Goal: Task Accomplishment & Management: Manage account settings

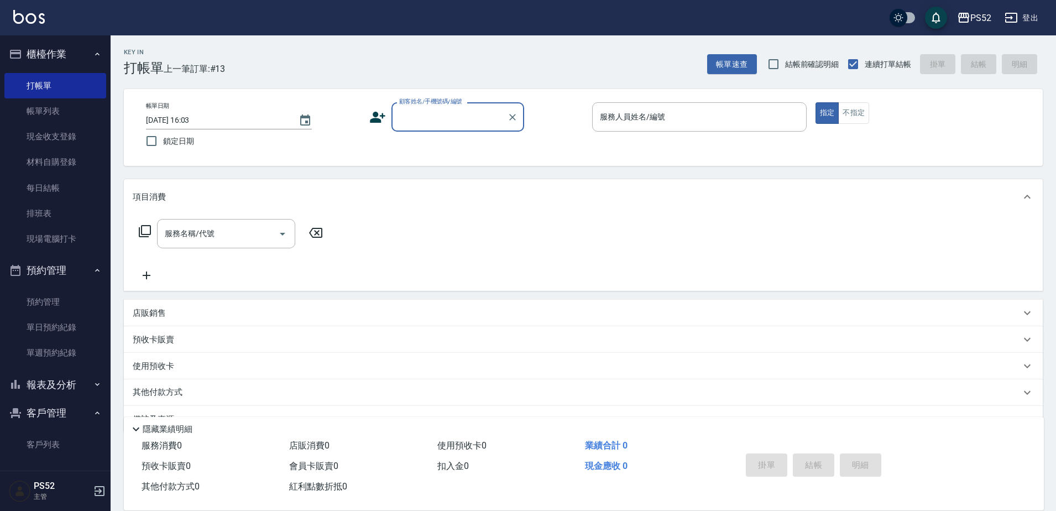
click at [433, 106] on div "顧客姓名/手機號碼/編號" at bounding box center [457, 116] width 133 height 29
click at [452, 153] on li "[PERSON_NAME]/0968365985/B0968365985" at bounding box center [457, 145] width 133 height 18
type input "[PERSON_NAME]/0968365985/B0968365985"
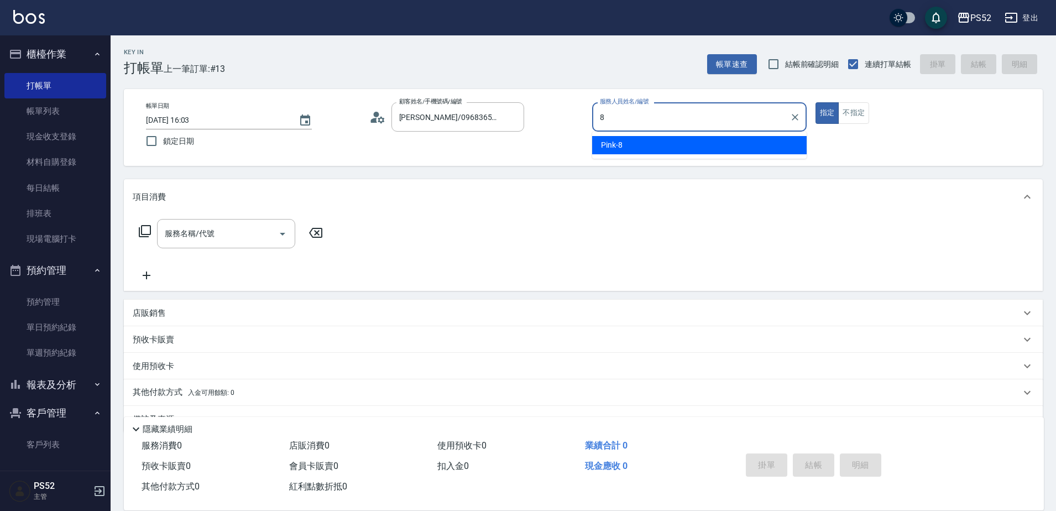
type input "Pink-8"
type button "true"
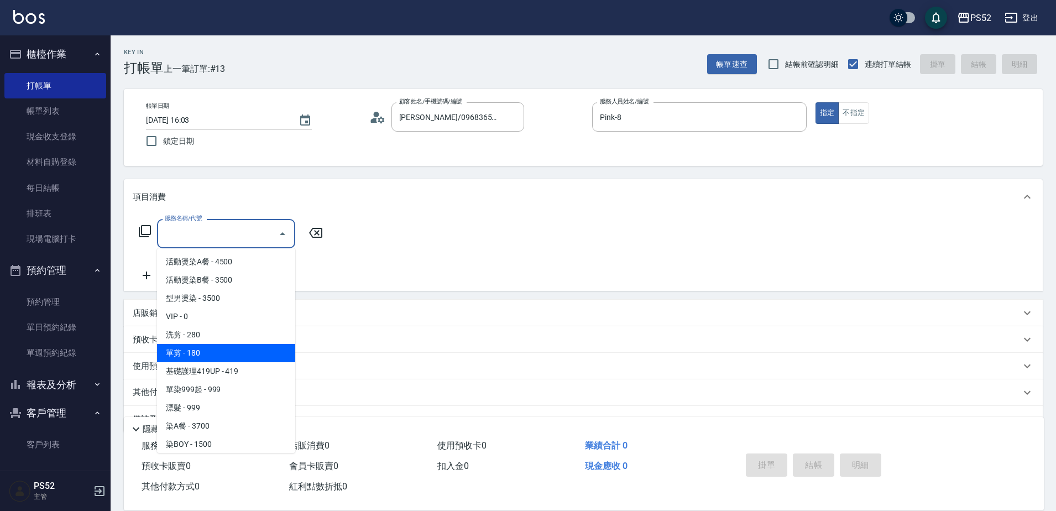
type input "單剪(C2)"
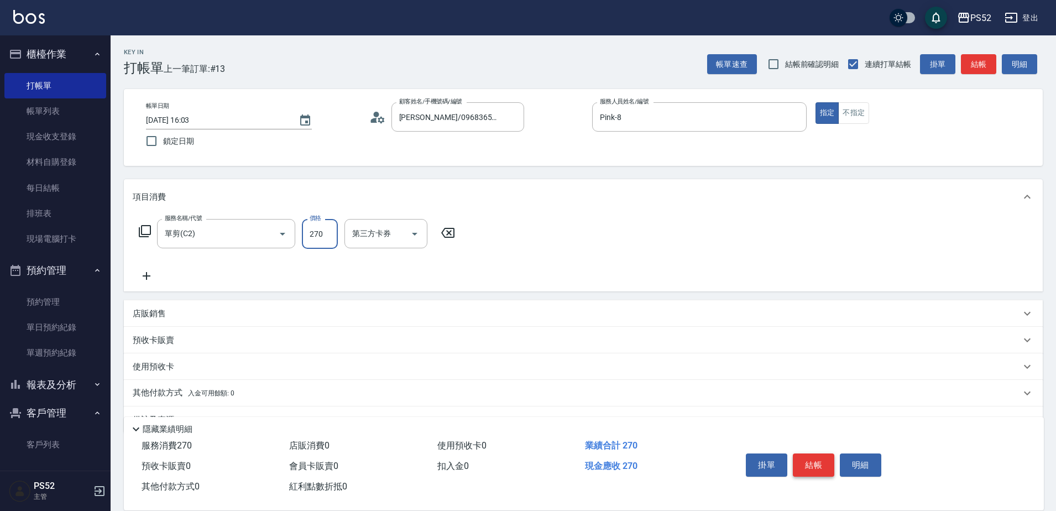
type input "270"
click at [815, 466] on button "結帳" at bounding box center [812, 464] width 41 height 23
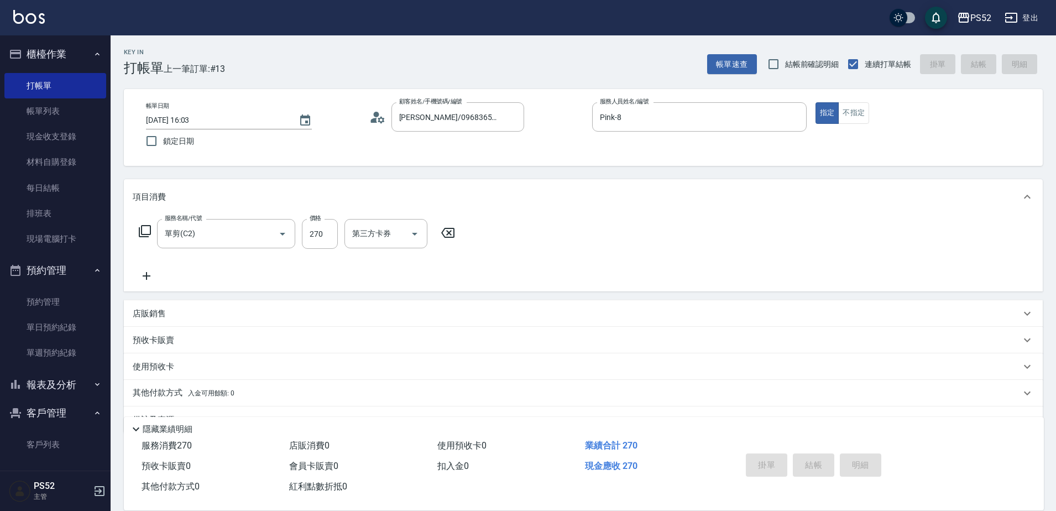
type input "2025/09/12 17:25"
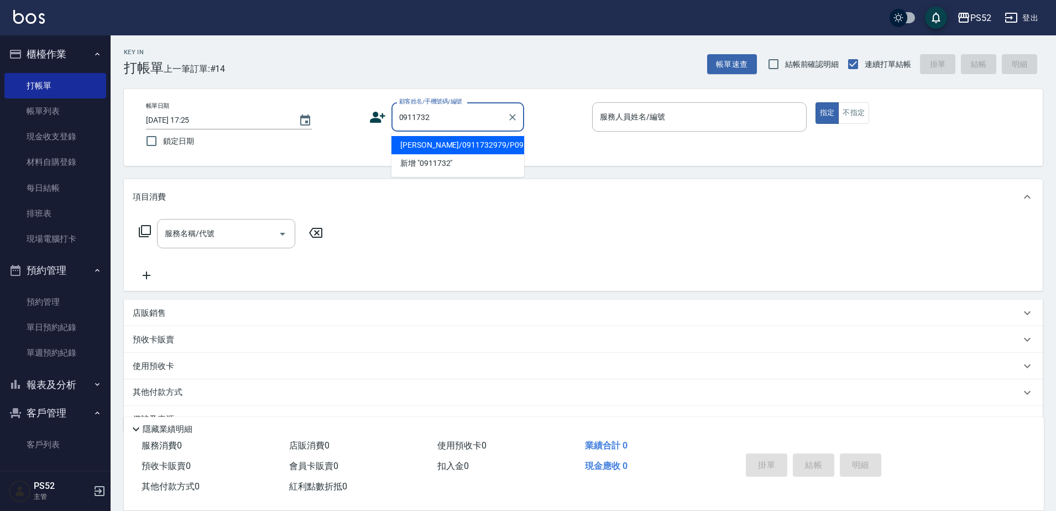
click at [457, 154] on li "王炫凱/0911732979/P0911732979" at bounding box center [457, 145] width 133 height 18
type input "王炫凱/0911732979/P0911732979"
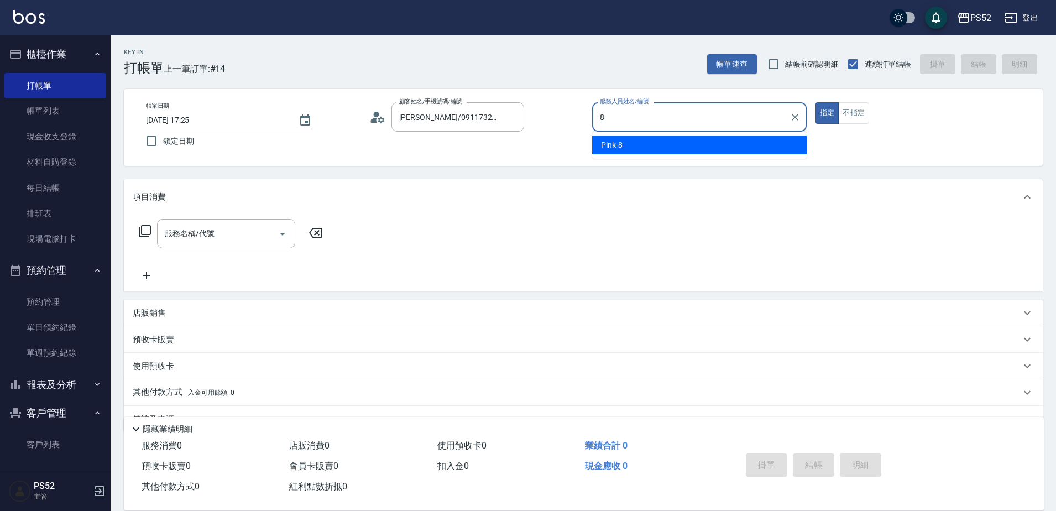
type input "Pink-8"
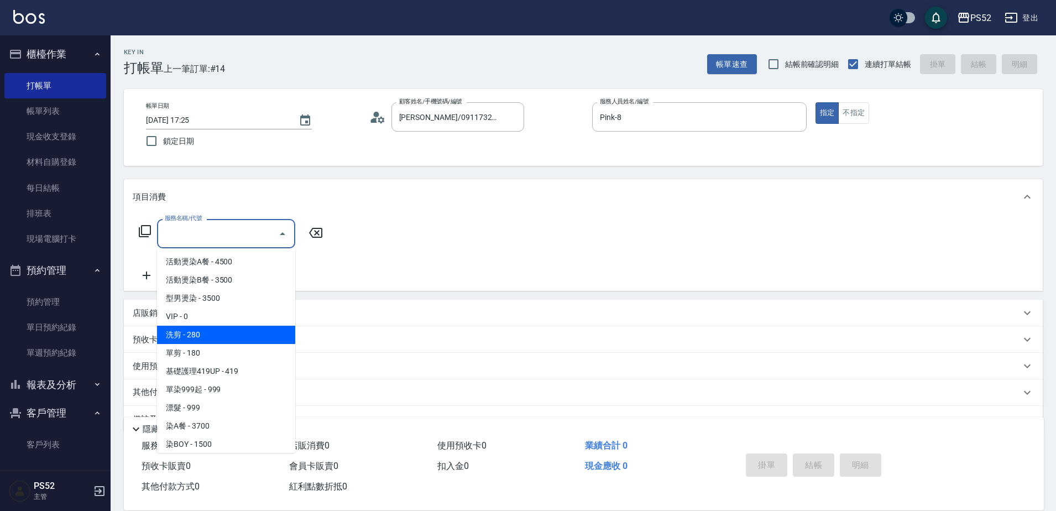
type input "洗剪(C1)"
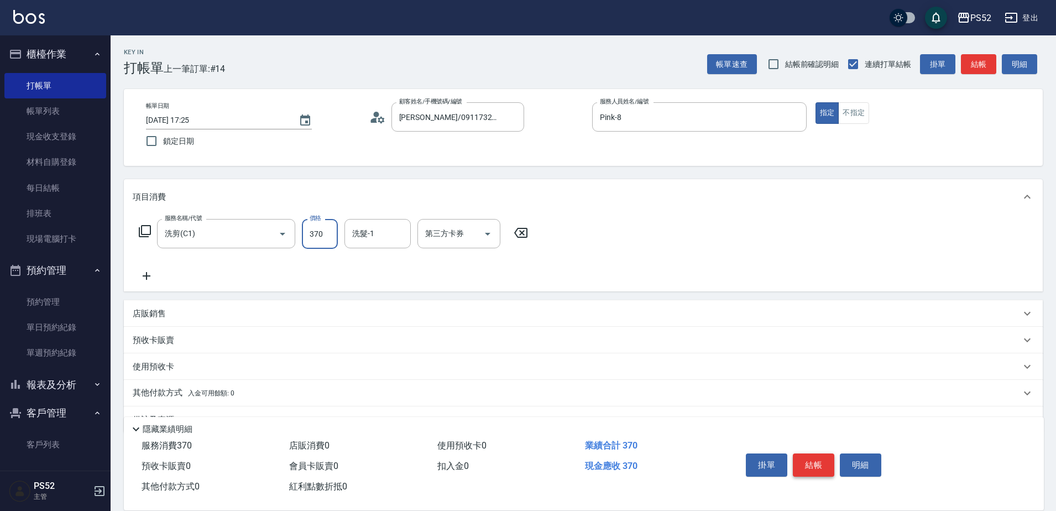
type input "370"
click at [813, 461] on button "結帳" at bounding box center [812, 464] width 41 height 23
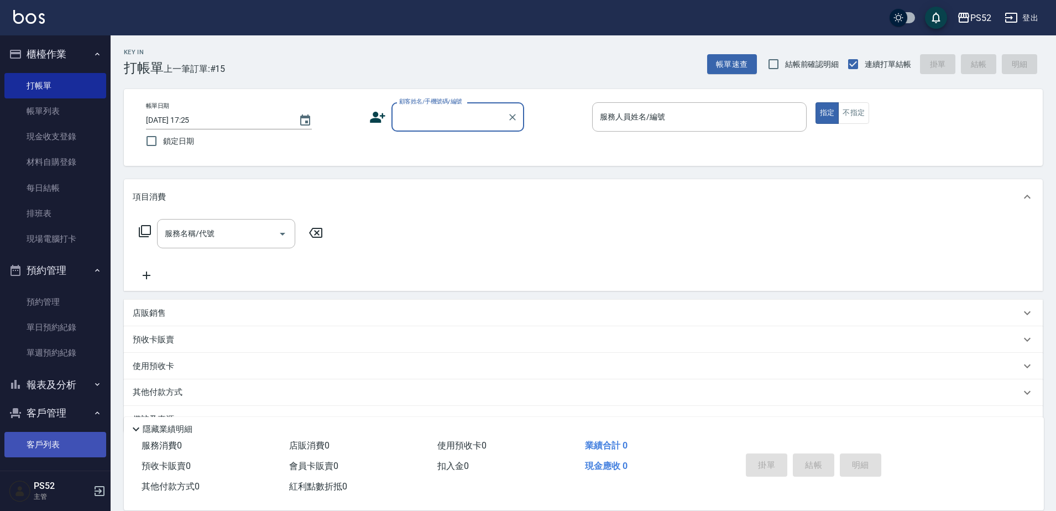
click at [44, 449] on link "客戶列表" at bounding box center [55, 444] width 102 height 25
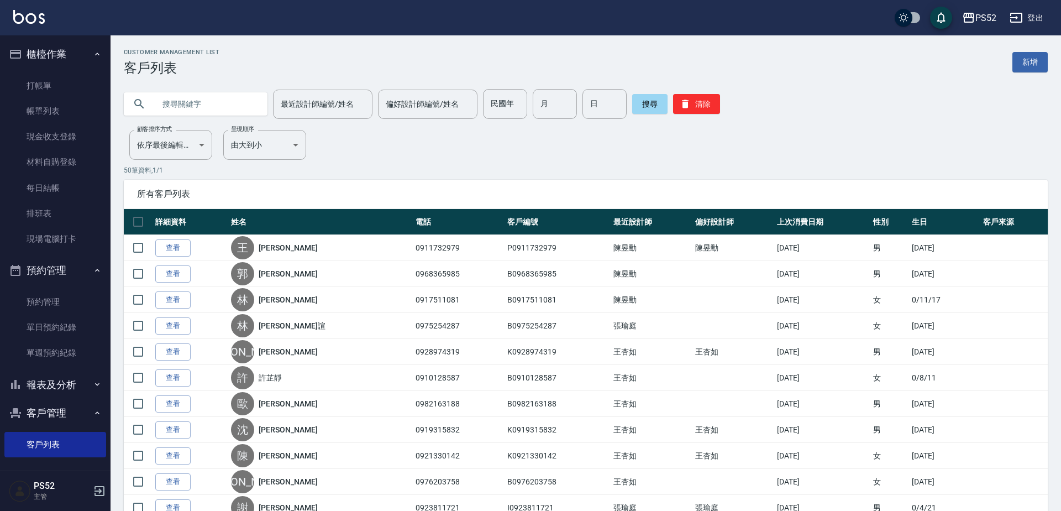
click at [212, 108] on input "text" at bounding box center [207, 104] width 104 height 30
click at [209, 110] on input "text" at bounding box center [207, 104] width 104 height 30
type input "0985446"
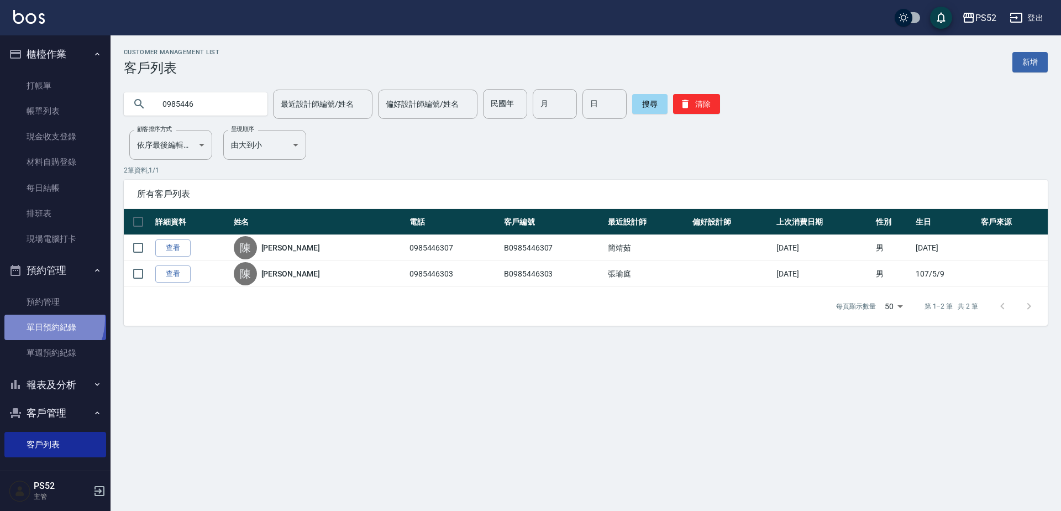
click at [43, 319] on link "單日預約紀錄" at bounding box center [55, 326] width 102 height 25
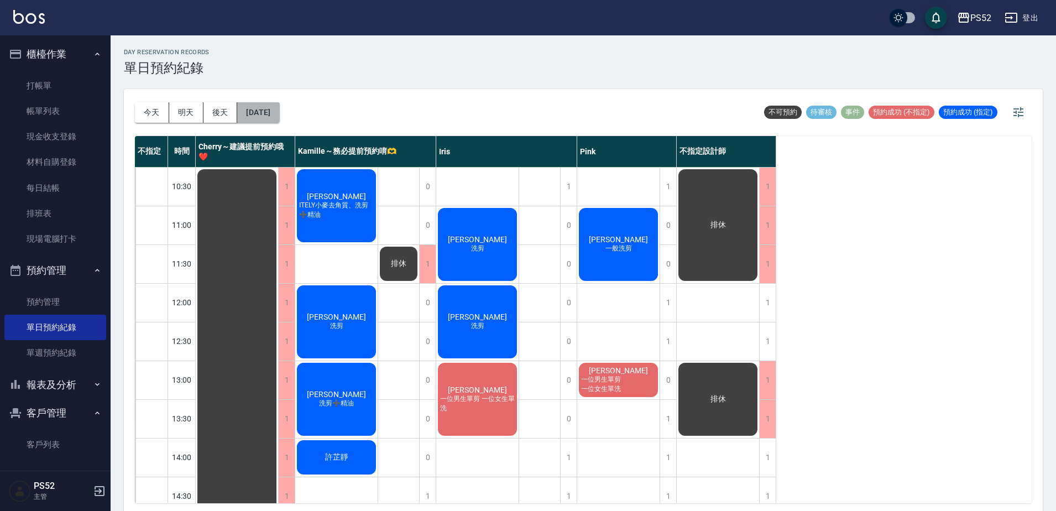
click at [260, 117] on button "[DATE]" at bounding box center [258, 112] width 42 height 20
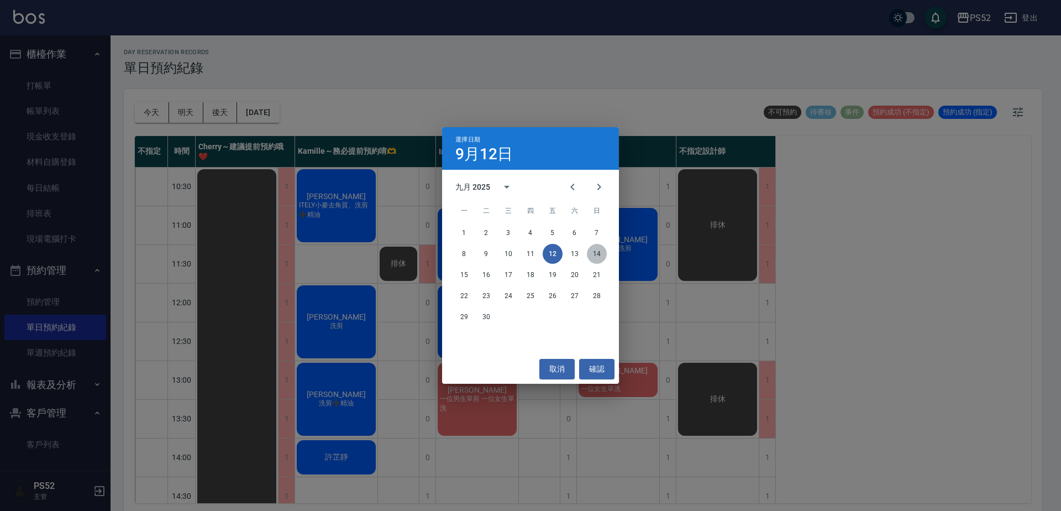
click at [600, 248] on button "14" at bounding box center [597, 254] width 20 height 20
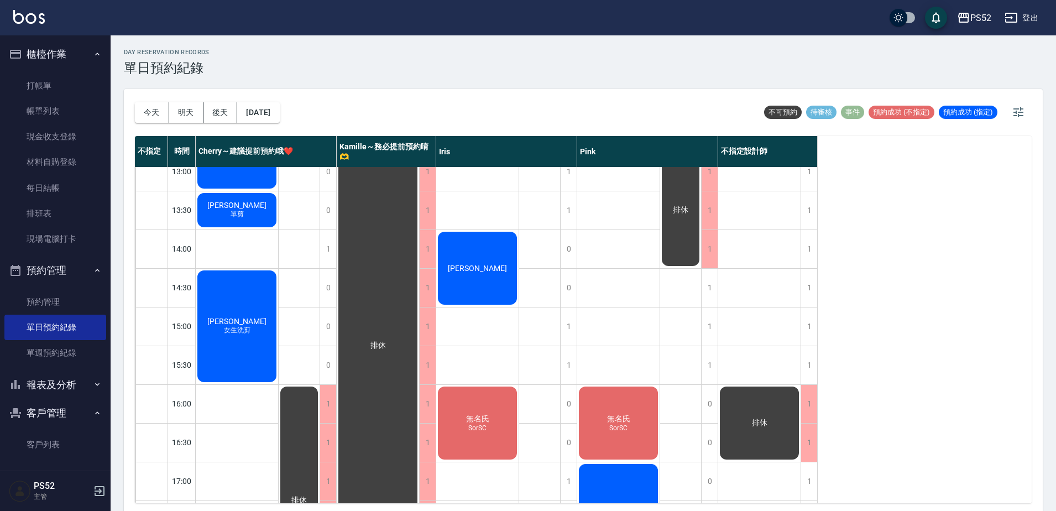
scroll to position [227, 0]
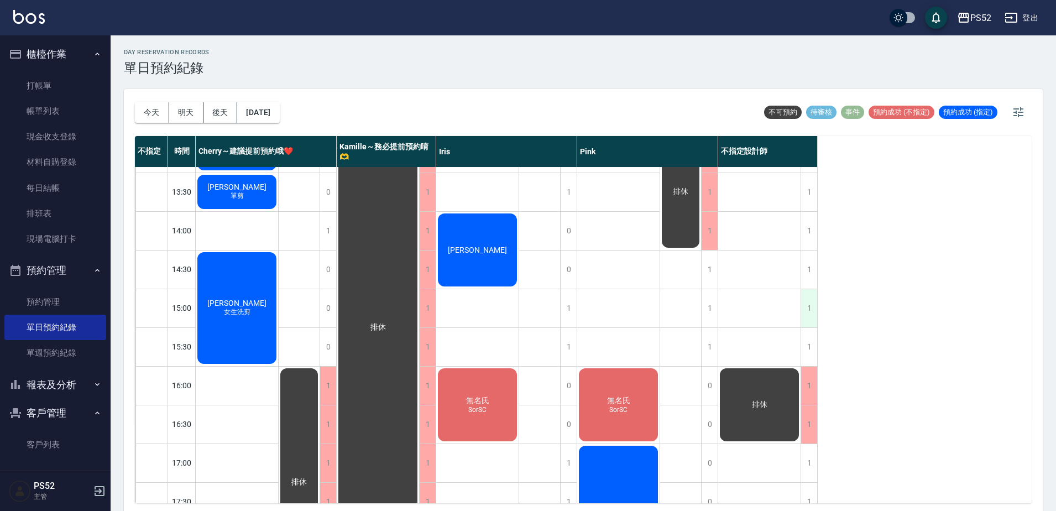
click at [803, 313] on div "1" at bounding box center [808, 308] width 17 height 38
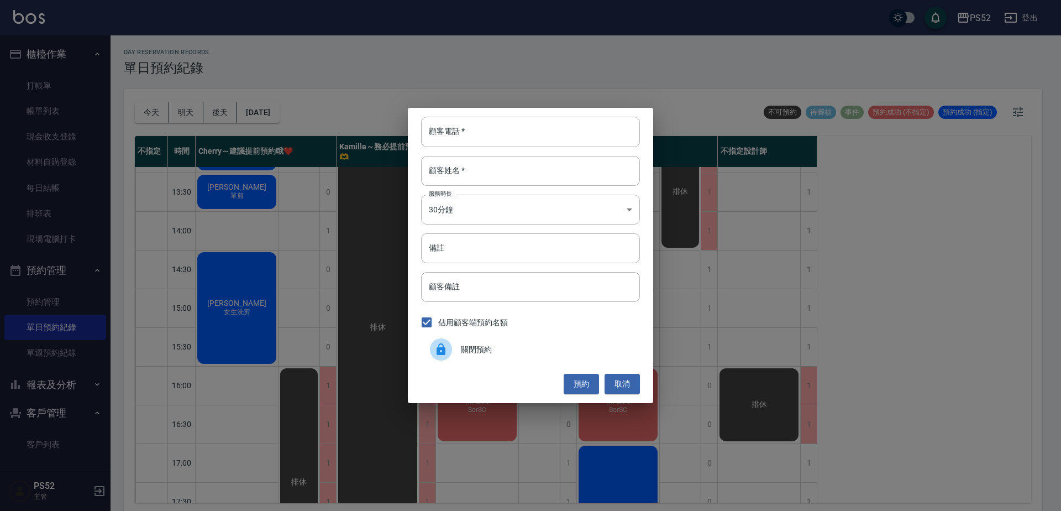
click at [554, 150] on div "顧客電話   * 顧客電話   * 顧客姓名   * 顧客姓名   * 服務時長 30分鐘 1 服務時長 備註 備註 顧客備註 顧客備註 佔用顧客端預約名額 …" at bounding box center [530, 255] width 245 height 295
click at [556, 148] on div "顧客電話   * 顧客電話   * 顧客姓名   * 顧客姓名   * 服務時長 30分鐘 1 服務時長 備註 備註 顧客備註 顧客備註 佔用顧客端預約名額 …" at bounding box center [530, 255] width 245 height 295
click at [555, 144] on input "顧客電話   *" at bounding box center [530, 132] width 219 height 30
type input "0985446302"
click at [563, 178] on input "顧客姓名   *" at bounding box center [530, 171] width 219 height 30
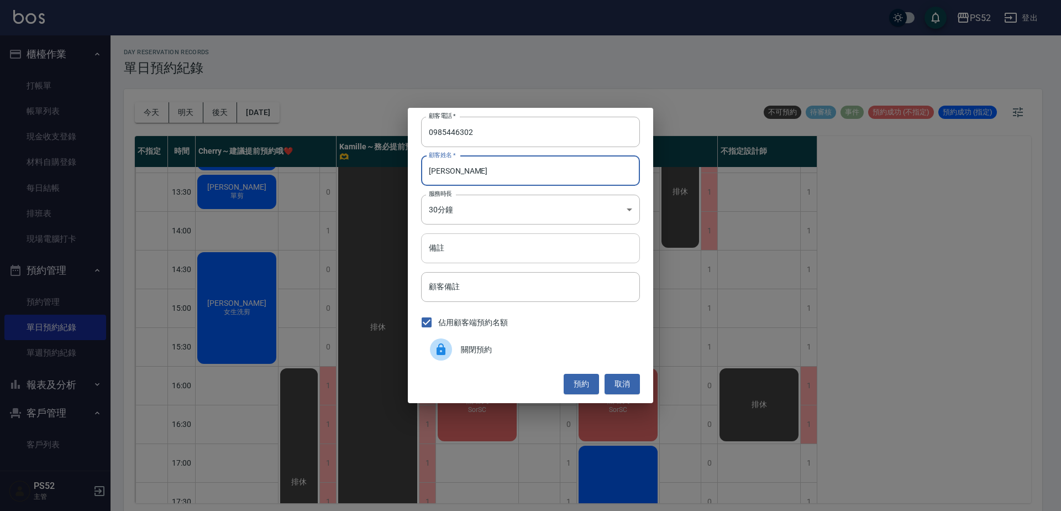
type input "陳明潮"
click at [474, 251] on input "備註" at bounding box center [530, 248] width 219 height 30
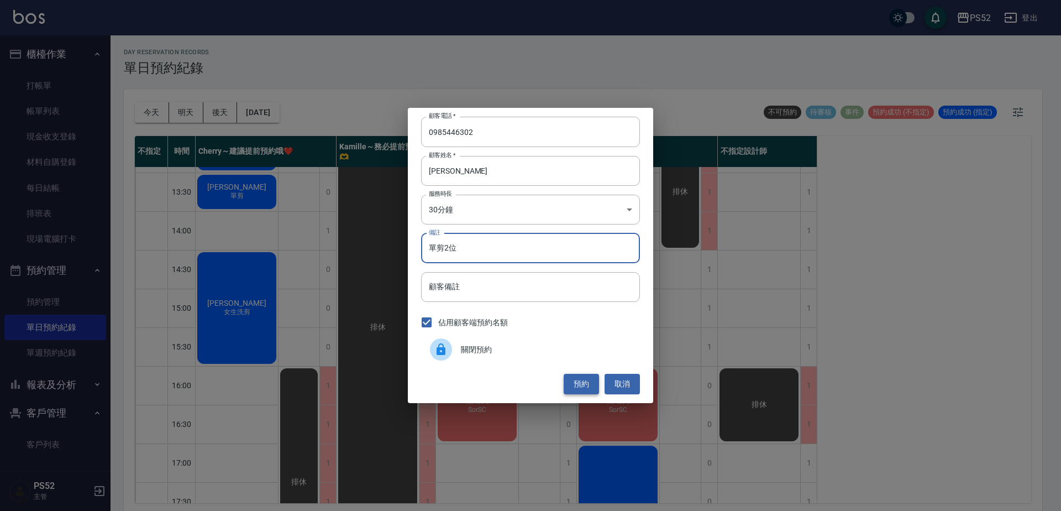
type input "單剪2位"
click at [570, 379] on button "預約" at bounding box center [581, 384] width 35 height 20
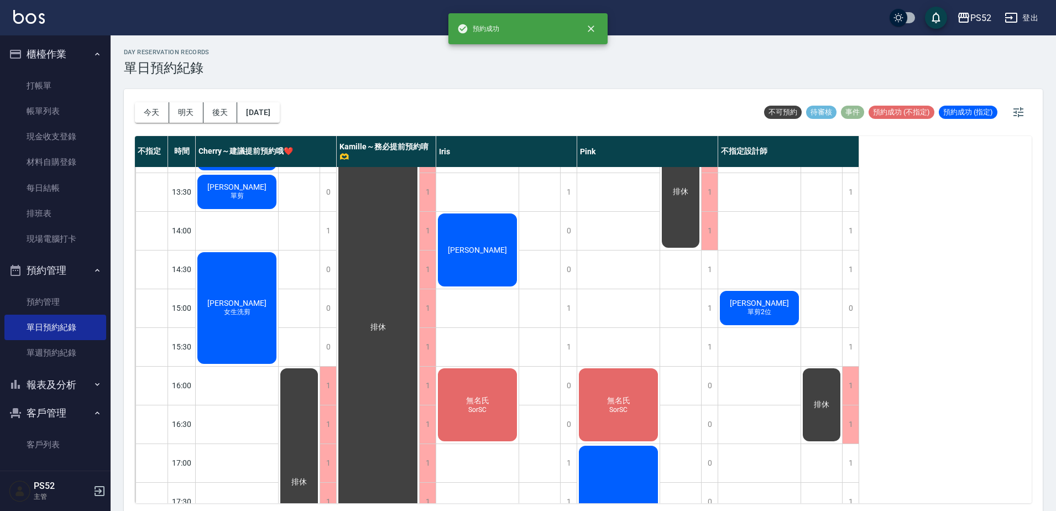
click at [780, 310] on div "陳明潮 單剪2位" at bounding box center [759, 308] width 82 height 38
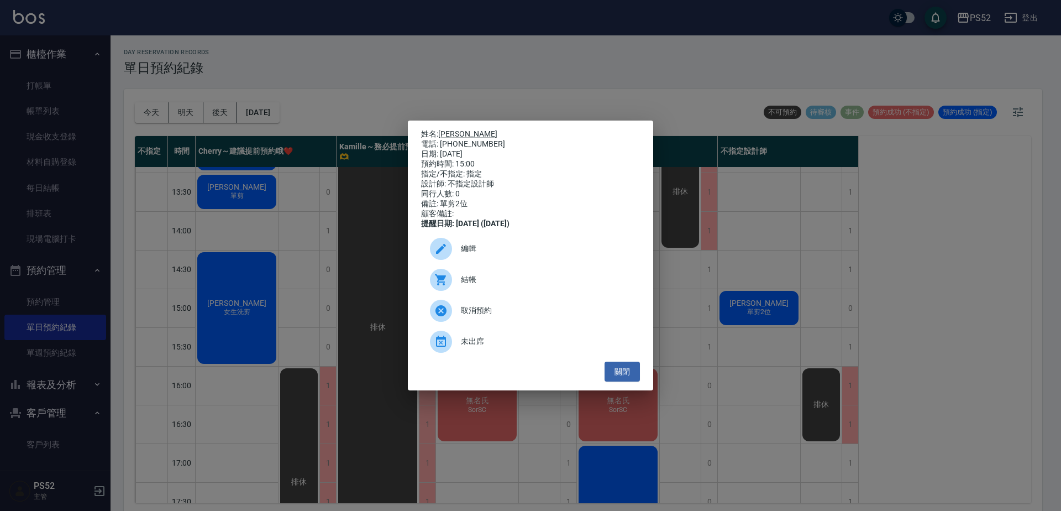
click at [485, 254] on span "編輯" at bounding box center [546, 249] width 170 height 12
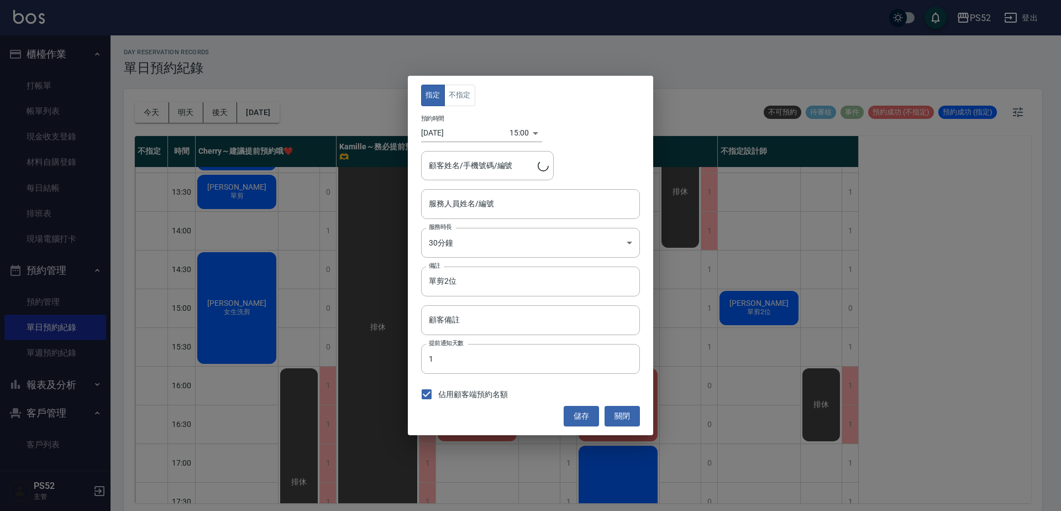
type input "不指定設計師-88"
type input "陳明潮/0985446302"
click at [463, 104] on button "不指定" at bounding box center [459, 96] width 31 height 22
click at [484, 220] on div "指定 不指定 預約時間 2025/09/14 15:00 1757833200000 顧客姓名/手機號碼/編號 陳明潮/0985446302 顧客姓名/手機號…" at bounding box center [530, 255] width 245 height 359
click at [482, 195] on input "不指定設計師-88" at bounding box center [522, 203] width 192 height 19
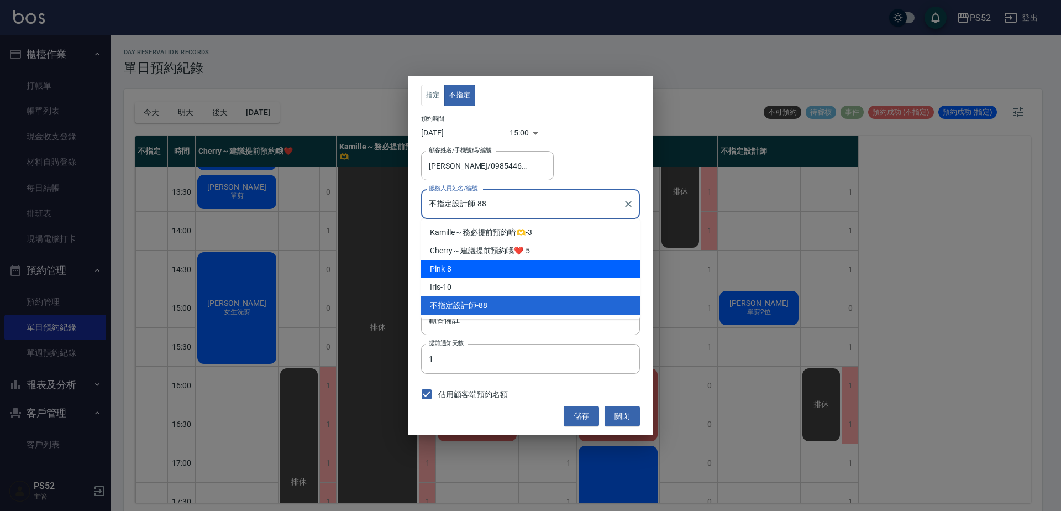
click at [458, 262] on div "Pink -8" at bounding box center [530, 269] width 219 height 18
type input "Pink-8"
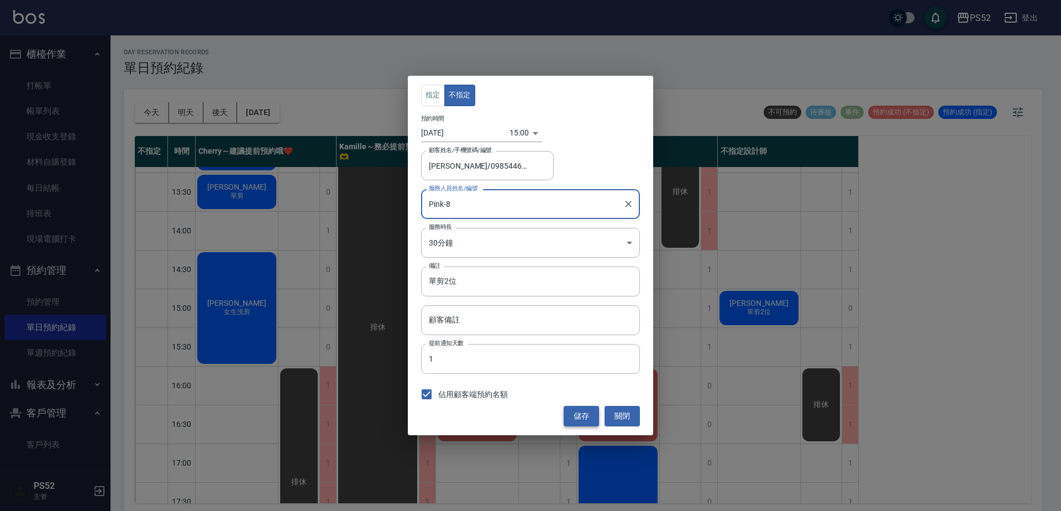
click at [586, 412] on button "儲存" at bounding box center [581, 416] width 35 height 20
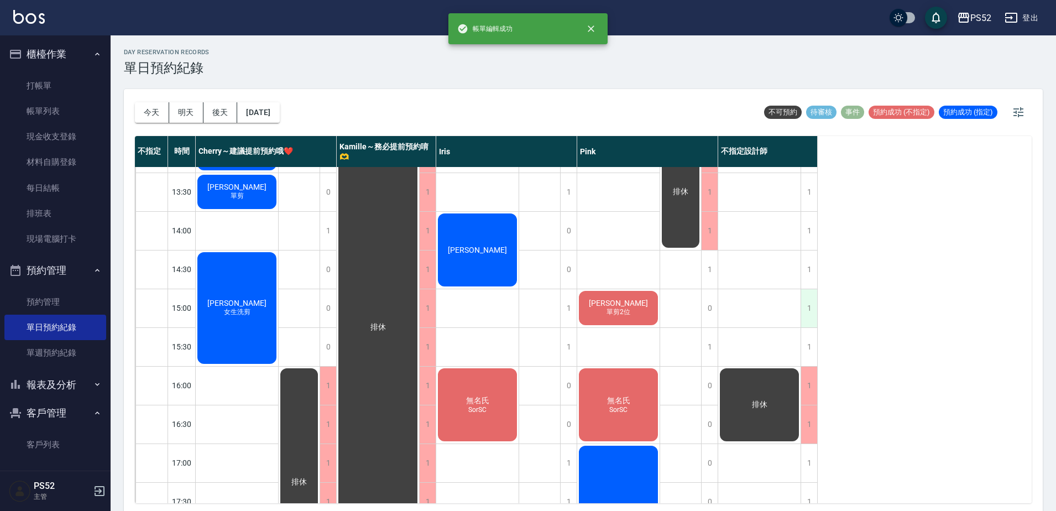
click at [814, 304] on div "1" at bounding box center [808, 308] width 17 height 38
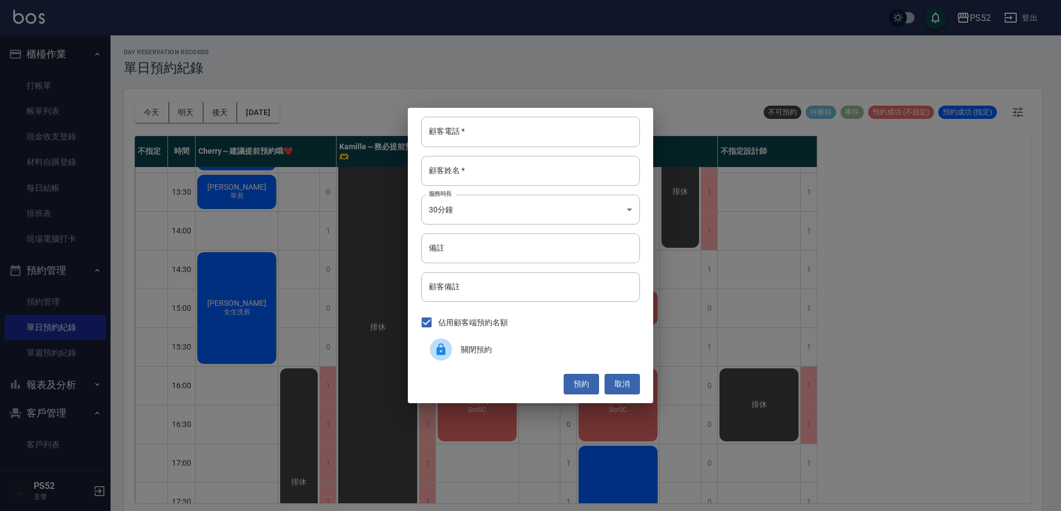
click at [492, 348] on span "關閉預約" at bounding box center [546, 350] width 170 height 12
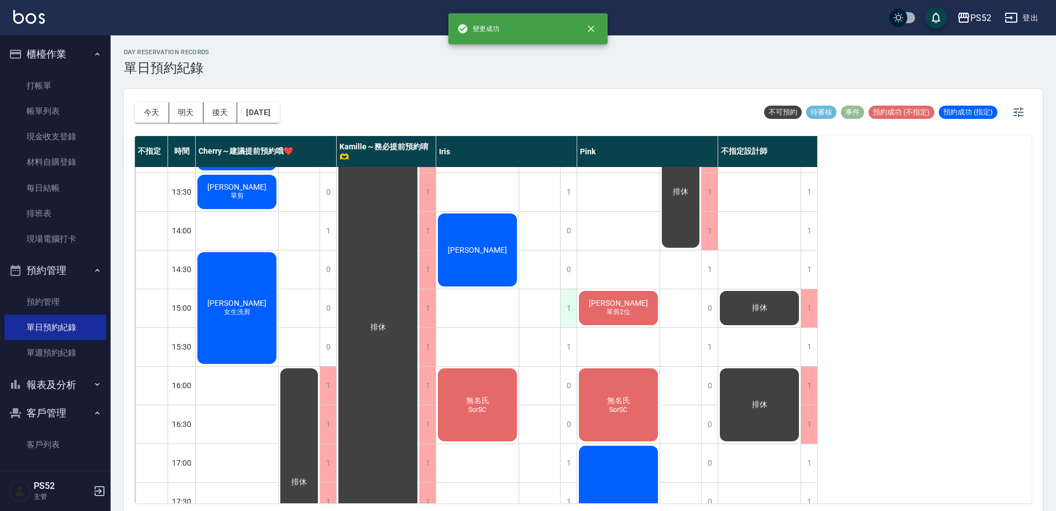
click at [563, 304] on div "1" at bounding box center [568, 308] width 17 height 38
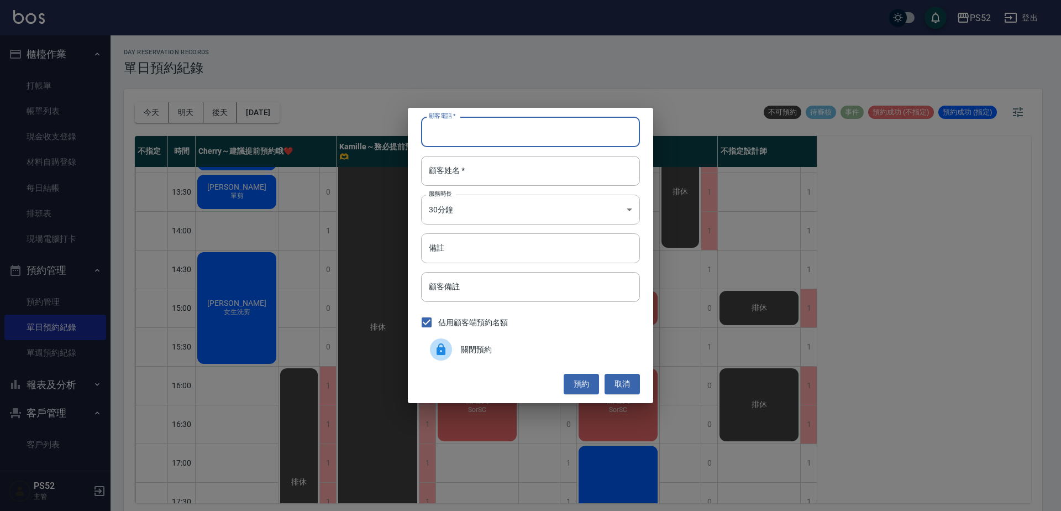
click at [448, 125] on input "顧客電話   *" at bounding box center [530, 132] width 219 height 30
type input "0985446302"
click at [507, 159] on input "顧客姓名   *" at bounding box center [530, 171] width 219 height 30
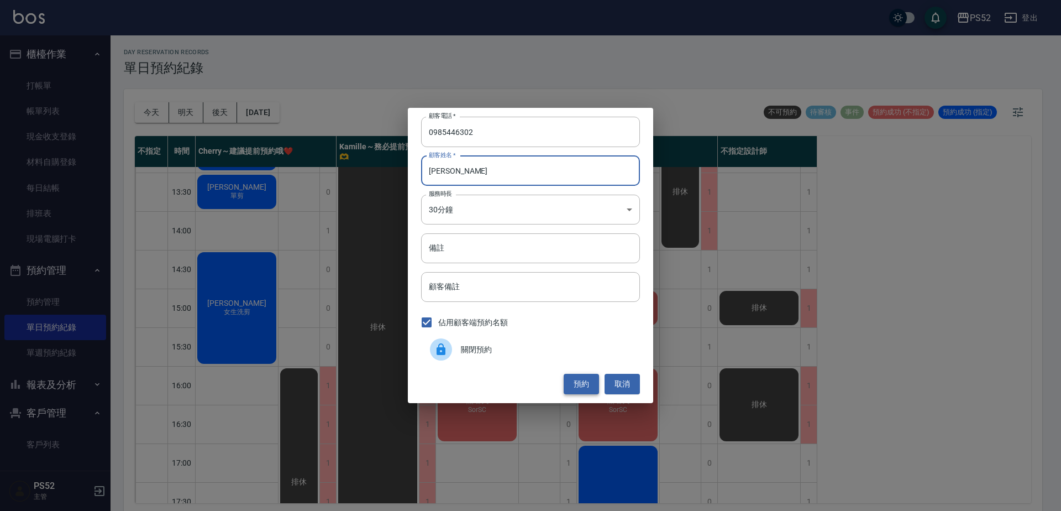
type input "陳明潮"
click at [585, 384] on button "預約" at bounding box center [581, 384] width 35 height 20
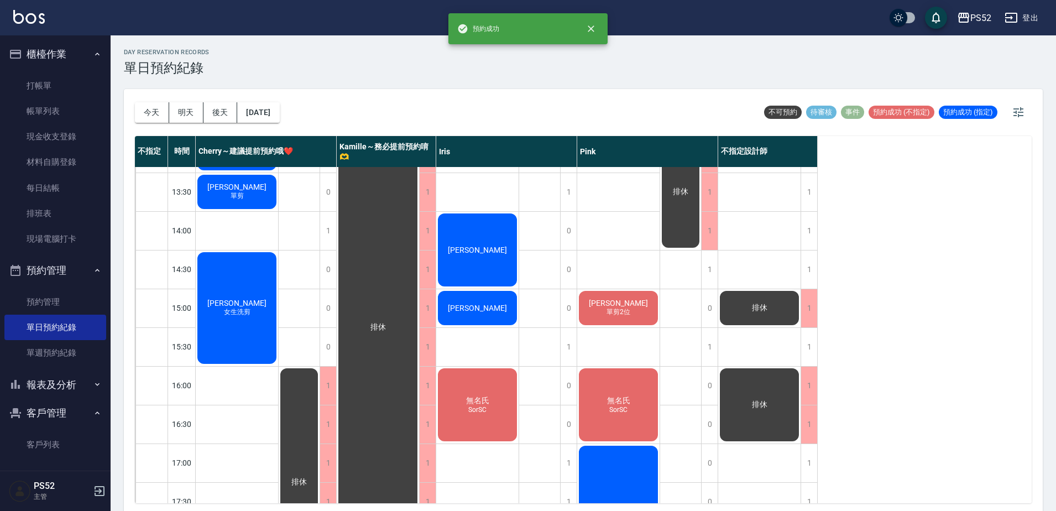
click at [505, 303] on div "陳明潮" at bounding box center [477, 308] width 82 height 38
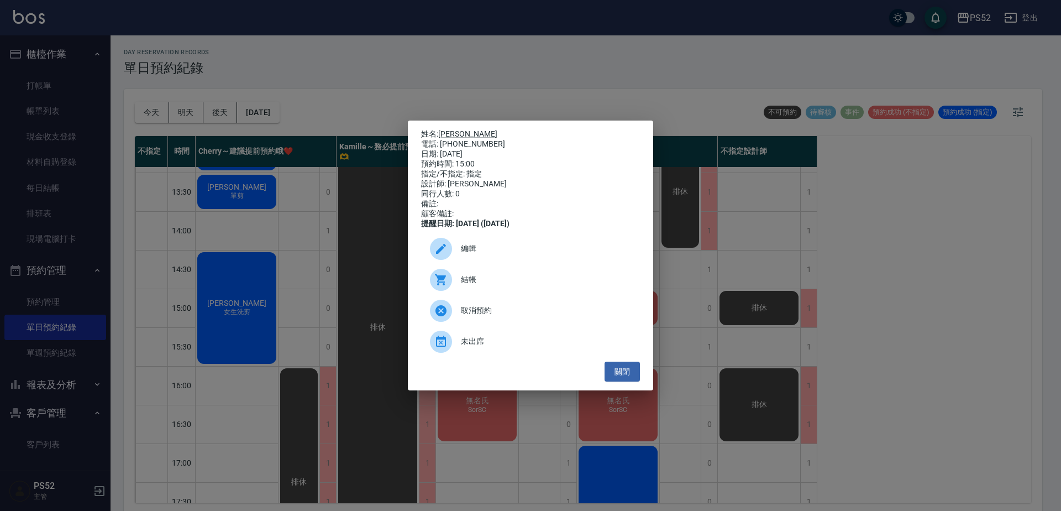
click at [478, 254] on span "編輯" at bounding box center [546, 249] width 170 height 12
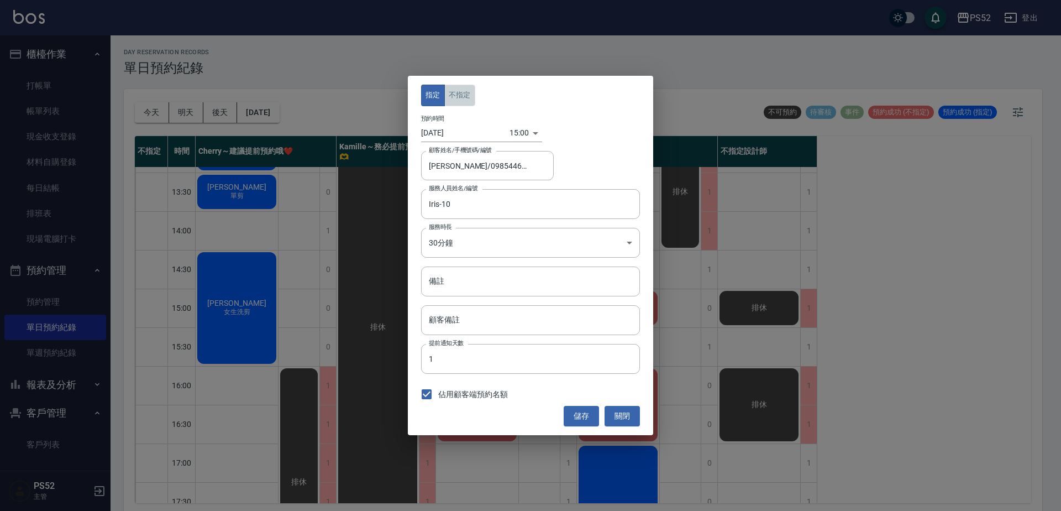
drag, startPoint x: 469, startPoint y: 97, endPoint x: 470, endPoint y: 114, distance: 17.1
click at [469, 100] on button "不指定" at bounding box center [459, 96] width 31 height 22
click at [586, 414] on button "儲存" at bounding box center [581, 416] width 35 height 20
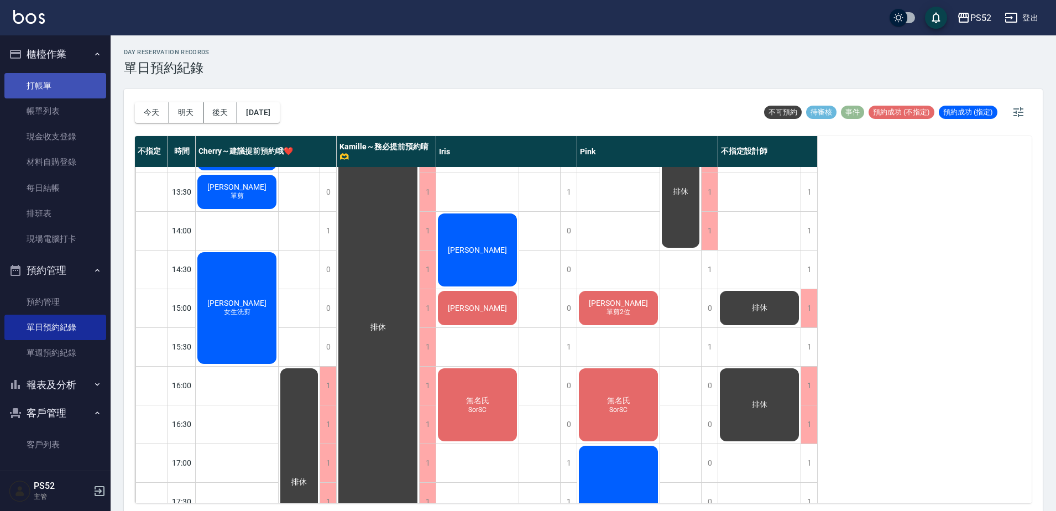
click at [65, 85] on link "打帳單" at bounding box center [55, 85] width 102 height 25
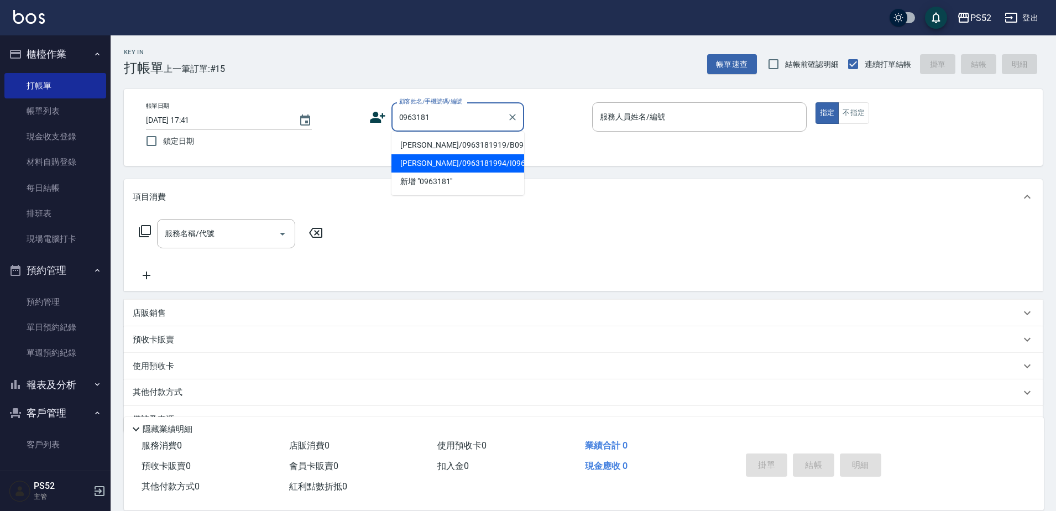
click at [411, 171] on li "徐煒喆/0963181994/I0963181994" at bounding box center [457, 163] width 133 height 18
type input "徐煒喆/0963181994/I0963181994"
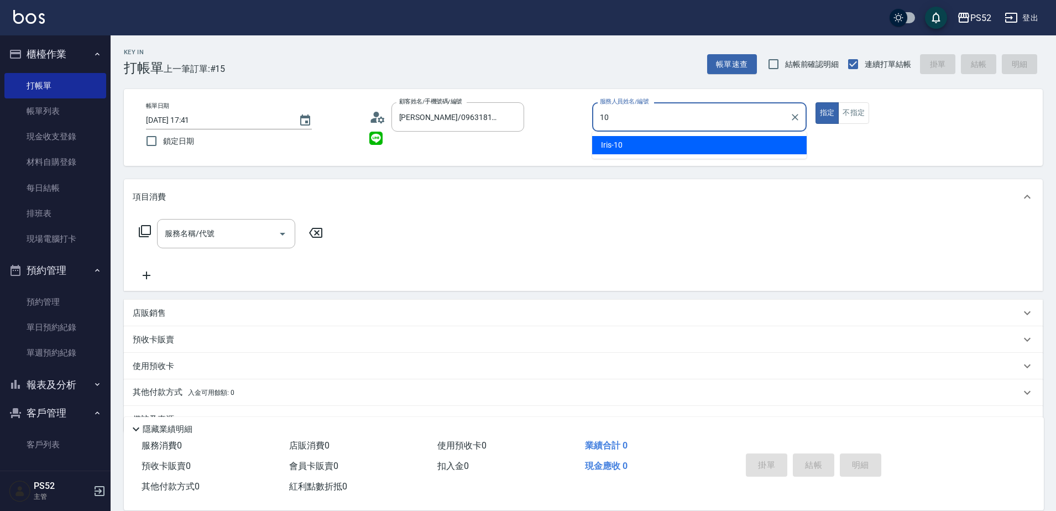
type input "10"
type button "true"
type input "Iris-10"
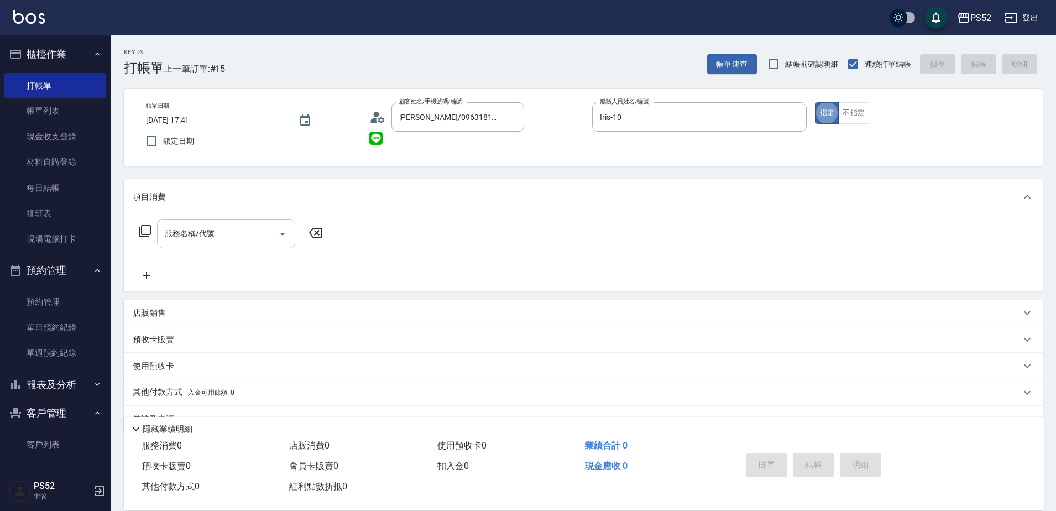
click at [267, 233] on input "服務名稱/代號" at bounding box center [218, 233] width 112 height 19
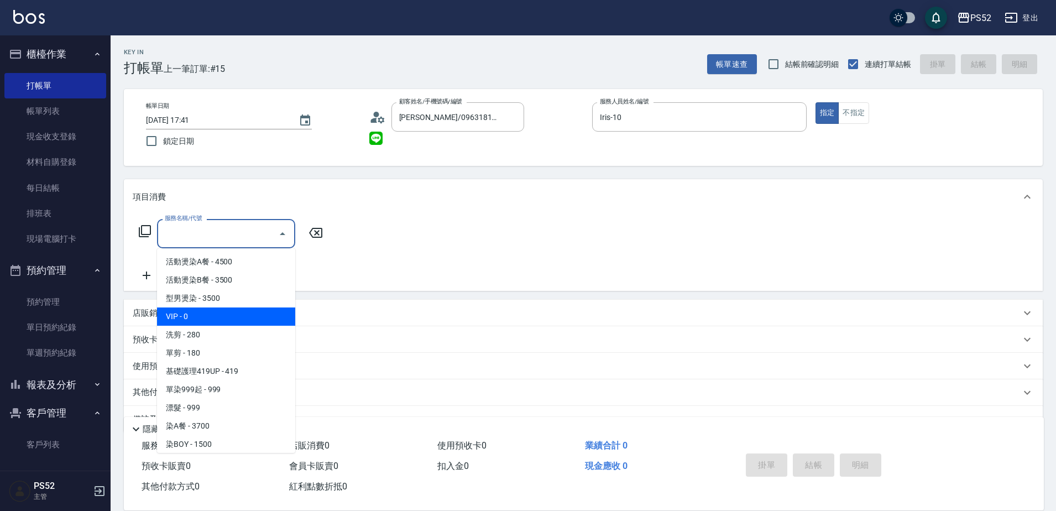
click at [249, 327] on span "洗剪 - 280" at bounding box center [226, 334] width 138 height 18
type input "洗剪(C1)"
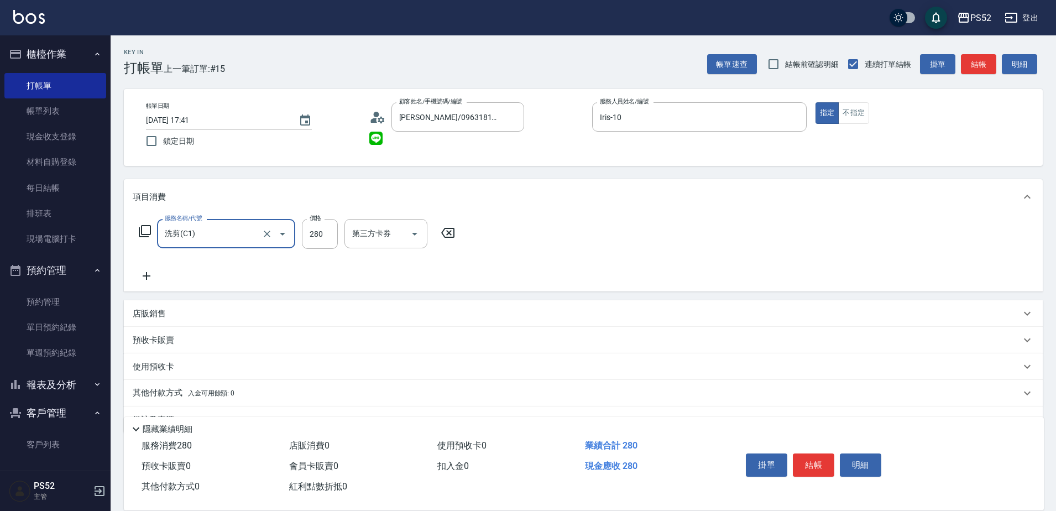
click at [301, 234] on div "服務名稱/代號 洗剪(C1) 服務名稱/代號 價格 280 價格 第三方卡券 第三方卡券" at bounding box center [297, 234] width 329 height 30
click at [324, 233] on input "280" at bounding box center [320, 234] width 36 height 30
type input "298"
click at [458, 238] on input "第三方卡券" at bounding box center [450, 233] width 56 height 19
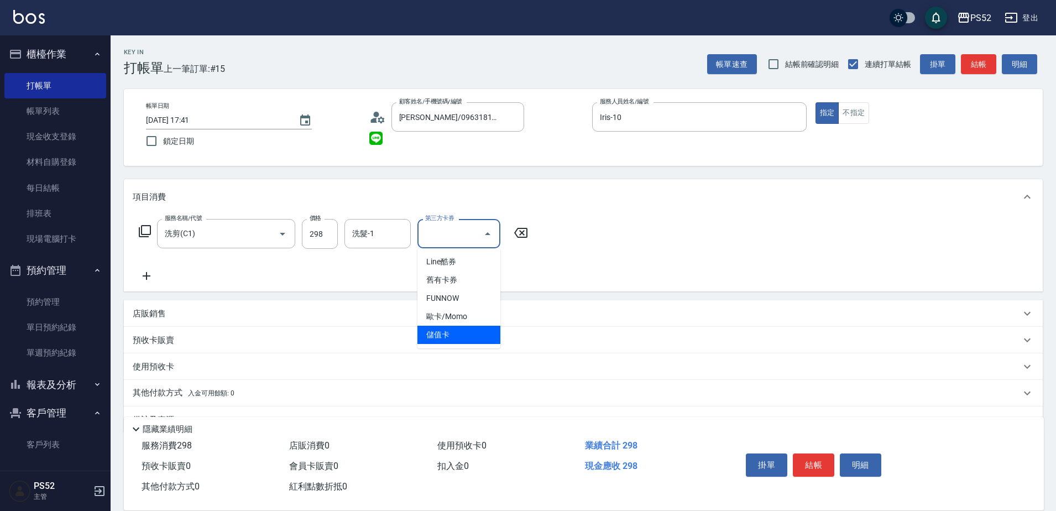
drag, startPoint x: 459, startPoint y: 333, endPoint x: 553, endPoint y: 372, distance: 101.1
click at [460, 333] on span "儲值卡" at bounding box center [458, 334] width 83 height 18
type input "儲值卡"
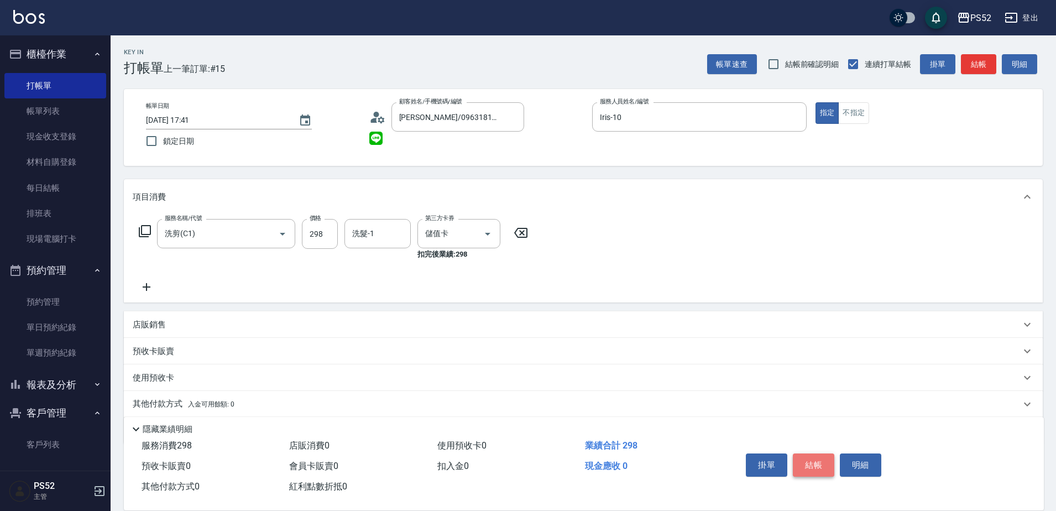
click at [807, 461] on button "結帳" at bounding box center [812, 464] width 41 height 23
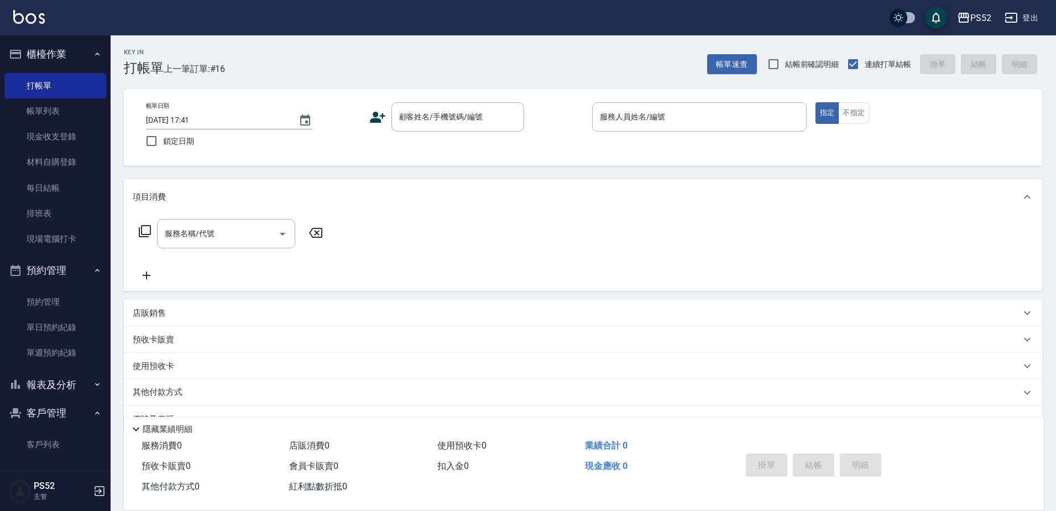
click at [718, 85] on div "Key In 打帳單 上一筆訂單:#16 帳單速查 結帳前確認明細 連續打單結帳 掛單 結帳 明細 帳單日期 2025/09/12 17:41 鎖定日期 顧客…" at bounding box center [583, 286] width 945 height 503
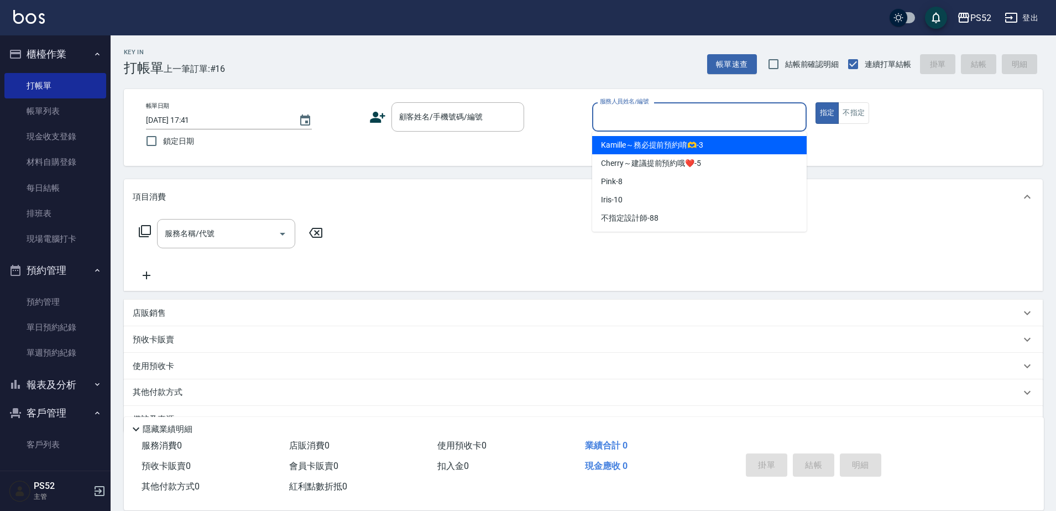
click at [721, 115] on input "服務人員姓名/編號" at bounding box center [699, 116] width 204 height 19
type input "Pink-8"
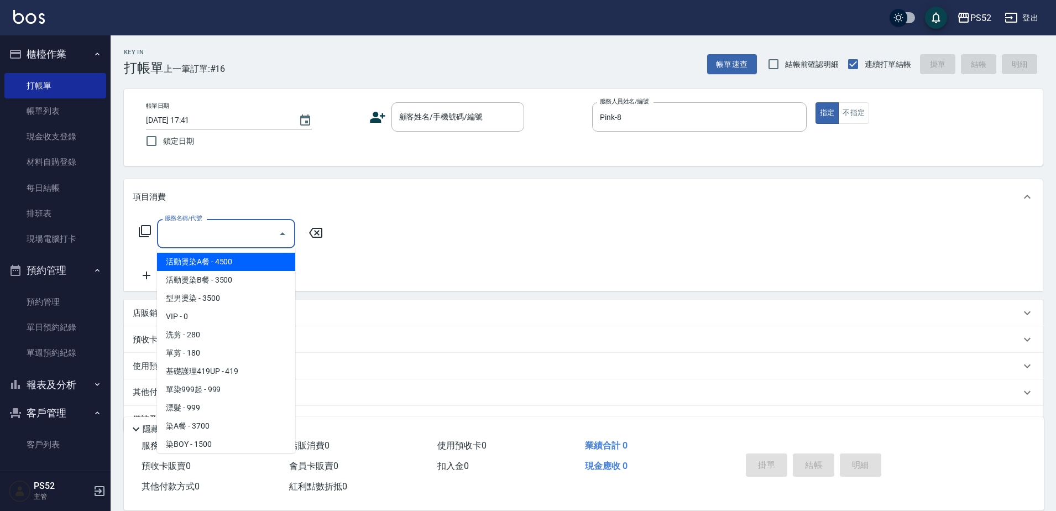
click at [233, 241] on input "服務名稱/代號" at bounding box center [218, 233] width 112 height 19
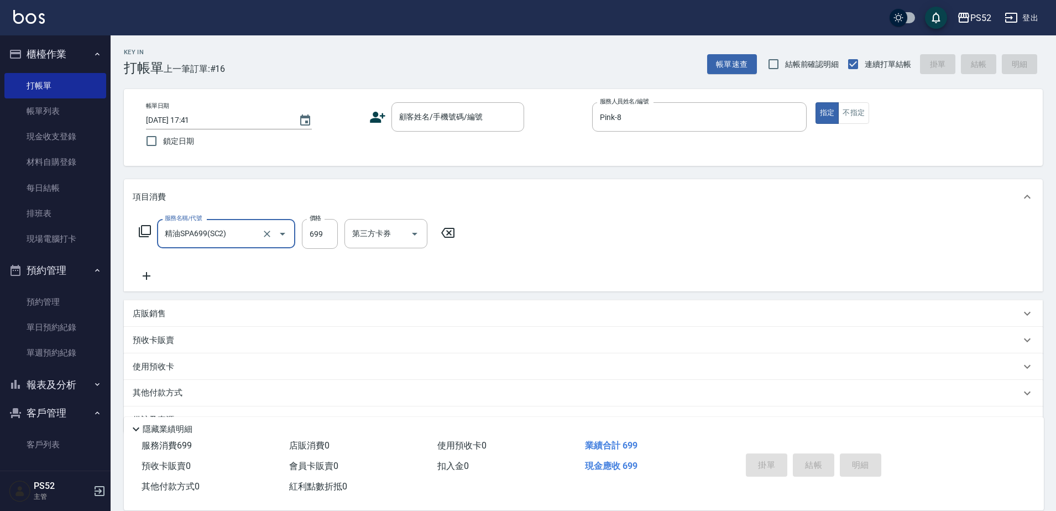
type input "精油SPA699(SC2)"
type input "630"
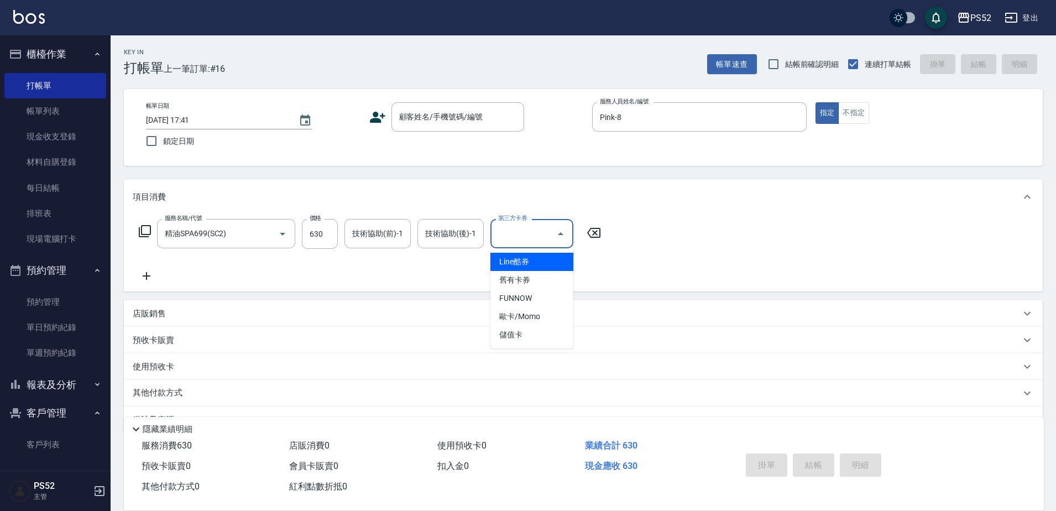
click at [545, 239] on input "第三方卡券" at bounding box center [523, 233] width 56 height 19
click at [540, 340] on span "儲值卡" at bounding box center [531, 334] width 83 height 18
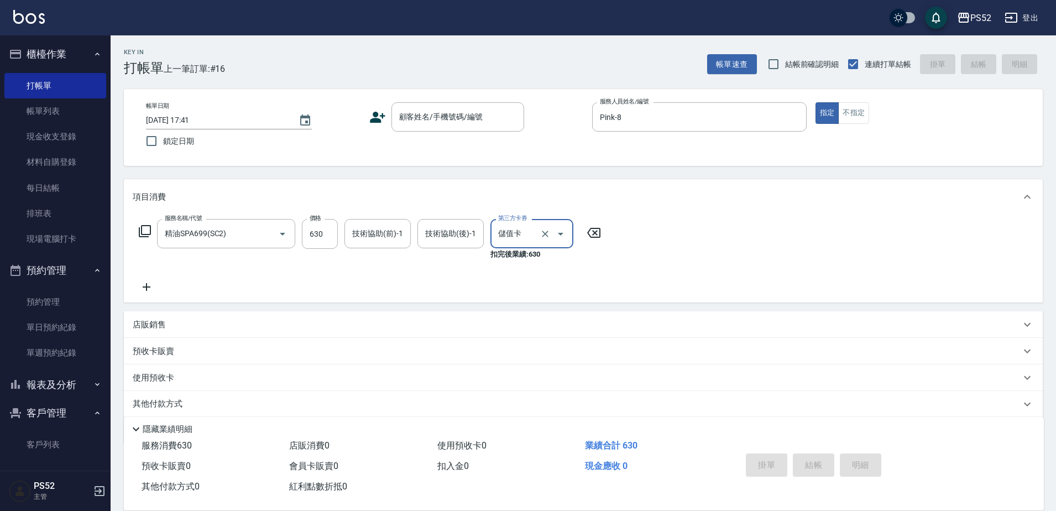
type input "儲值卡"
click at [144, 295] on div "服務名稱/代號 精油SPA699(SC2) 服務名稱/代號 價格 630 價格 技術協助(前)-1 技術協助(前)-1 技術協助(後)-1 技術協助(後)-1…" at bounding box center [583, 258] width 918 height 88
click at [182, 292] on div "服務名稱/代號 精油SPA699(SC2) 服務名稱/代號 價格 630 價格 技術協助(前)-1 技術協助(前)-1 技術協助(後)-1 技術協助(後)-1…" at bounding box center [370, 256] width 475 height 75
click at [152, 291] on icon at bounding box center [147, 286] width 28 height 13
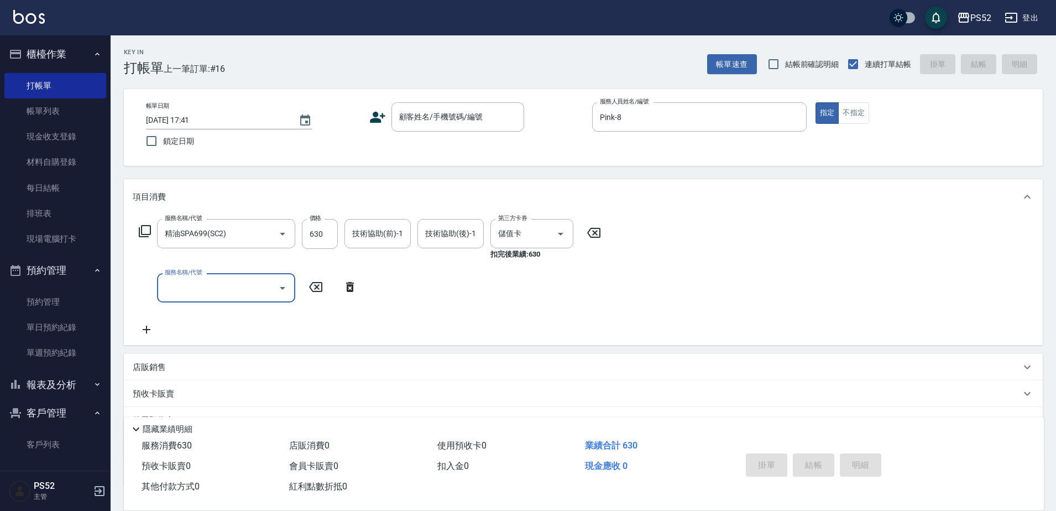
click at [178, 283] on input "服務名稱/代號" at bounding box center [218, 287] width 112 height 19
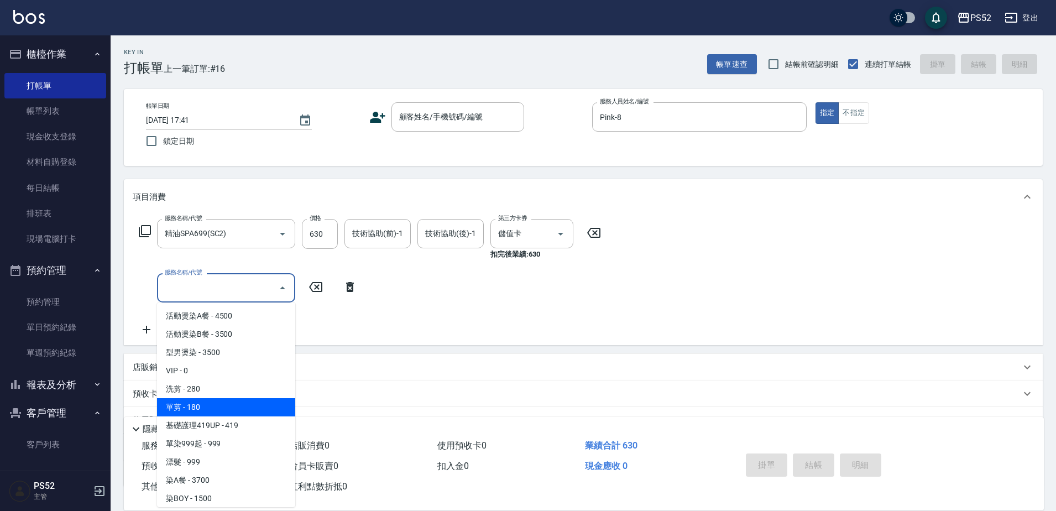
click at [241, 414] on span "單剪 - 180" at bounding box center [226, 407] width 138 height 18
type input "單剪(C2)"
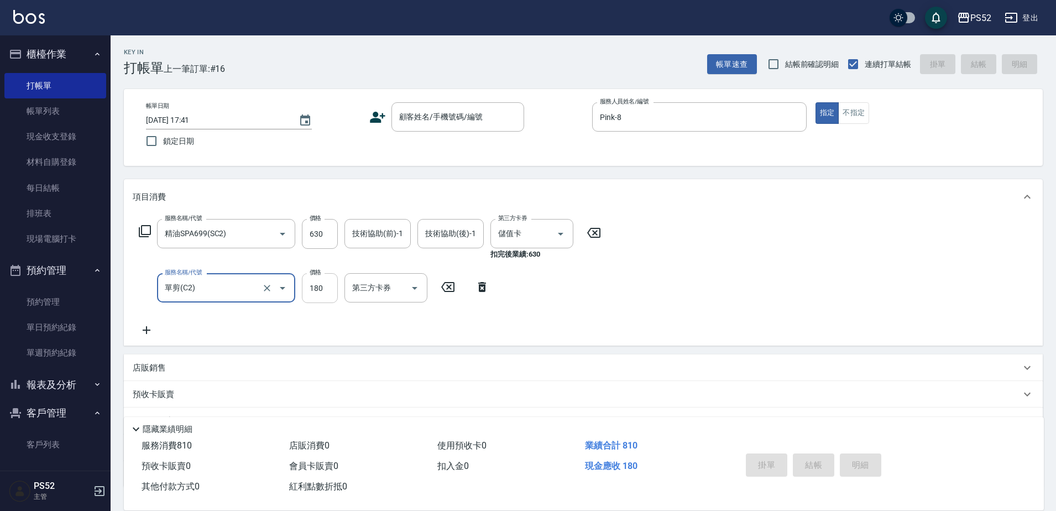
click at [317, 287] on input "180" at bounding box center [320, 288] width 36 height 30
click at [324, 288] on input "270" at bounding box center [320, 288] width 36 height 30
type input "260"
click at [444, 306] on div "服務名稱/代號 精油SPA699(SC2) 服務名稱/代號 價格 630 價格 技術協助(前)-1 技術協助(前)-1 技術協助(後)-1 技術協助(後)-1…" at bounding box center [370, 278] width 475 height 118
click at [413, 292] on icon "Open" at bounding box center [414, 287] width 13 height 13
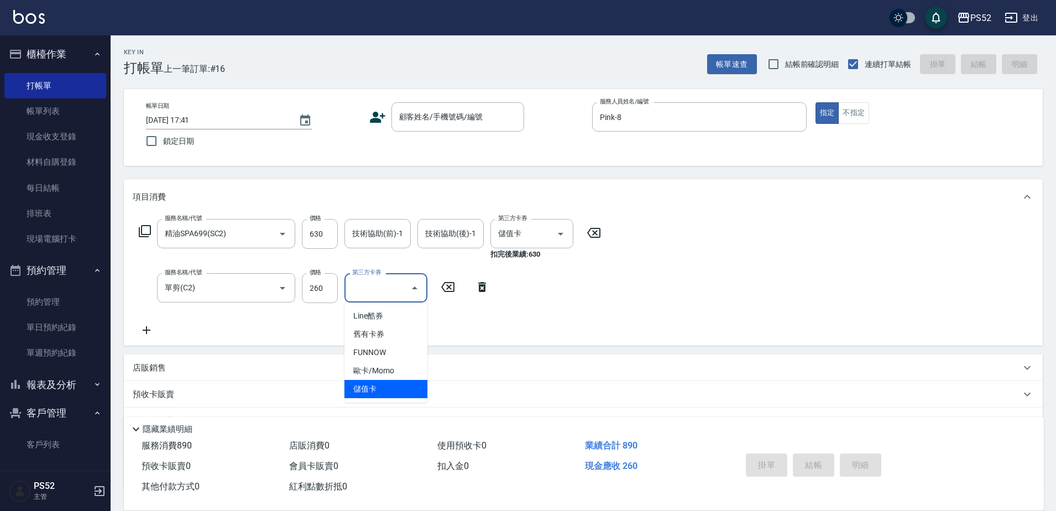
click at [395, 386] on span "儲值卡" at bounding box center [385, 389] width 83 height 18
type input "儲值卡"
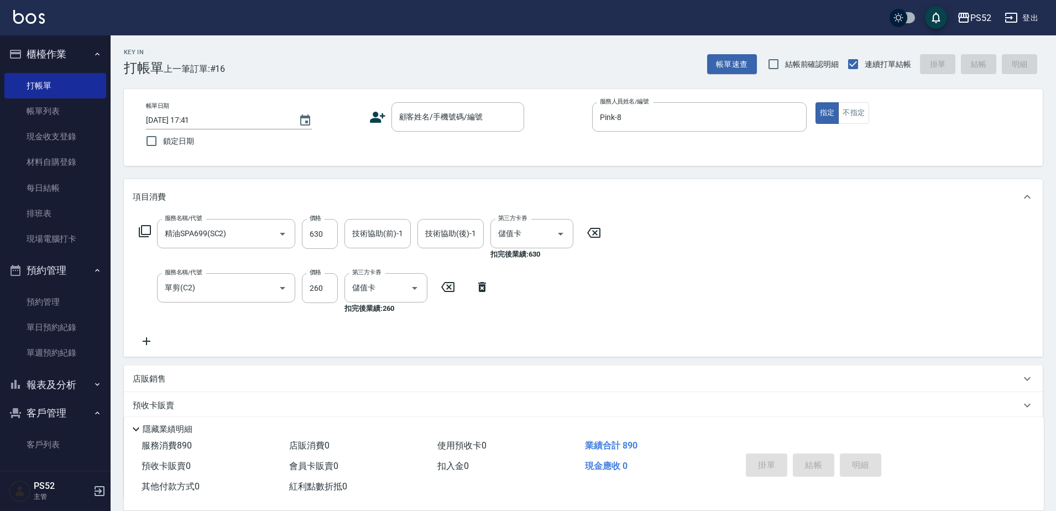
click at [434, 316] on div "服務名稱/代號 精油SPA699(SC2) 服務名稱/代號 價格 630 價格 技術協助(前)-1 技術協助(前)-1 技術協助(後)-1 技術協助(後)-1…" at bounding box center [370, 283] width 475 height 129
click at [333, 290] on input "260" at bounding box center [320, 288] width 36 height 30
click at [323, 287] on input "260" at bounding box center [320, 288] width 36 height 30
click at [480, 324] on div "服務名稱/代號 精油SPA699(SC2) 服務名稱/代號 價格 630 價格 技術協助(前)-1 技術協助(前)-1 技術協助(後)-1 技術協助(後)-1…" at bounding box center [370, 283] width 475 height 129
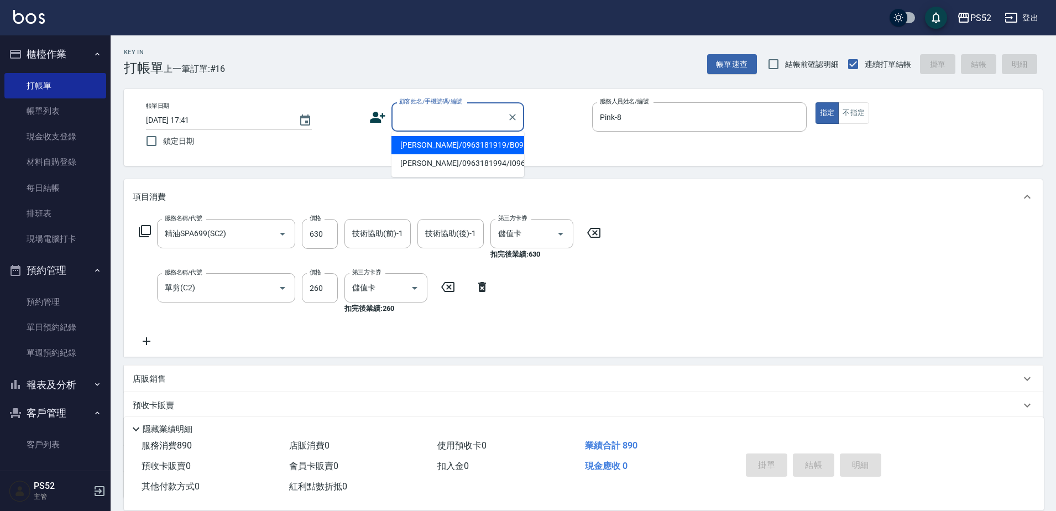
click at [439, 121] on input "顧客姓名/手機號碼/編號" at bounding box center [449, 116] width 106 height 19
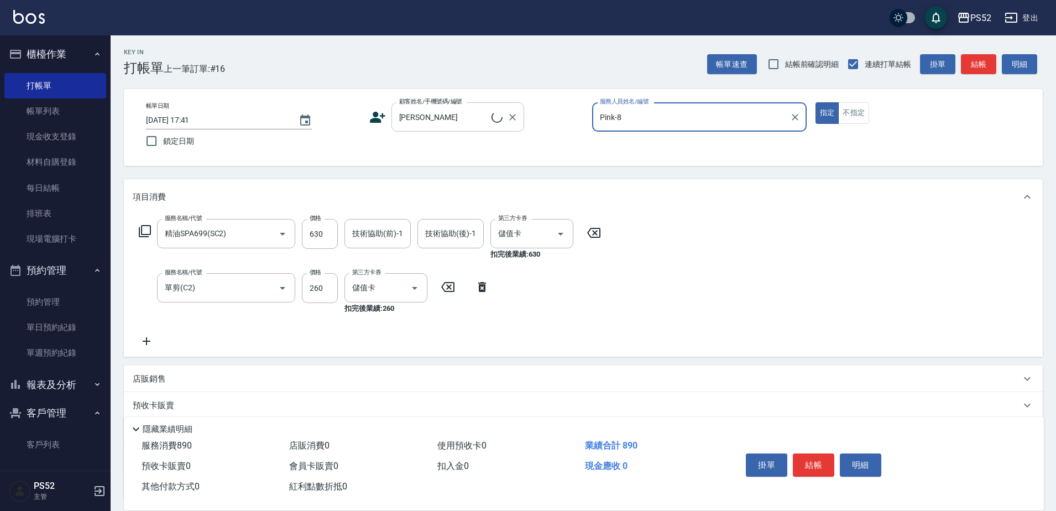
click at [438, 120] on input "賴筱" at bounding box center [443, 116] width 95 height 19
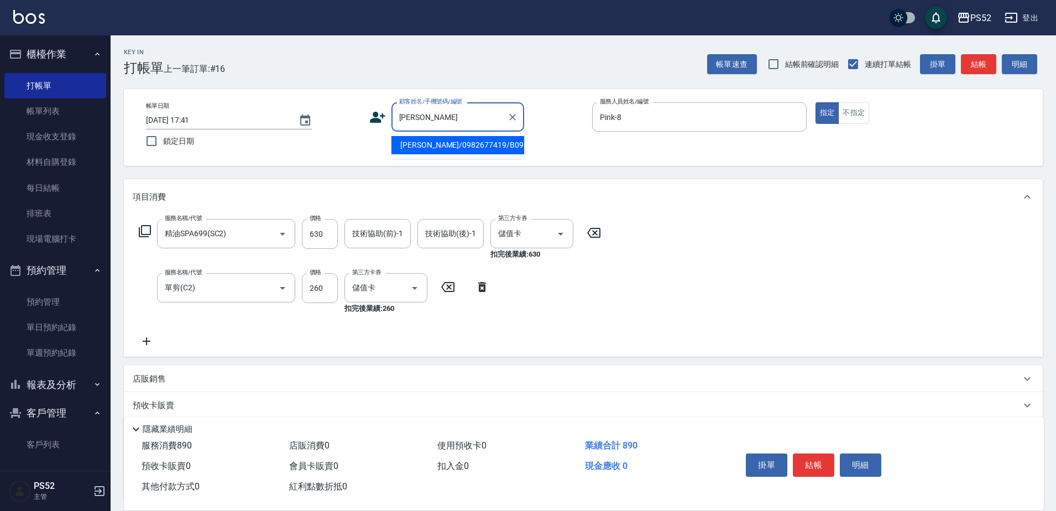
click at [421, 141] on li "賴筱薇/0982677419/B0982677419" at bounding box center [457, 145] width 133 height 18
type input "賴筱薇/0982677419/B0982677419"
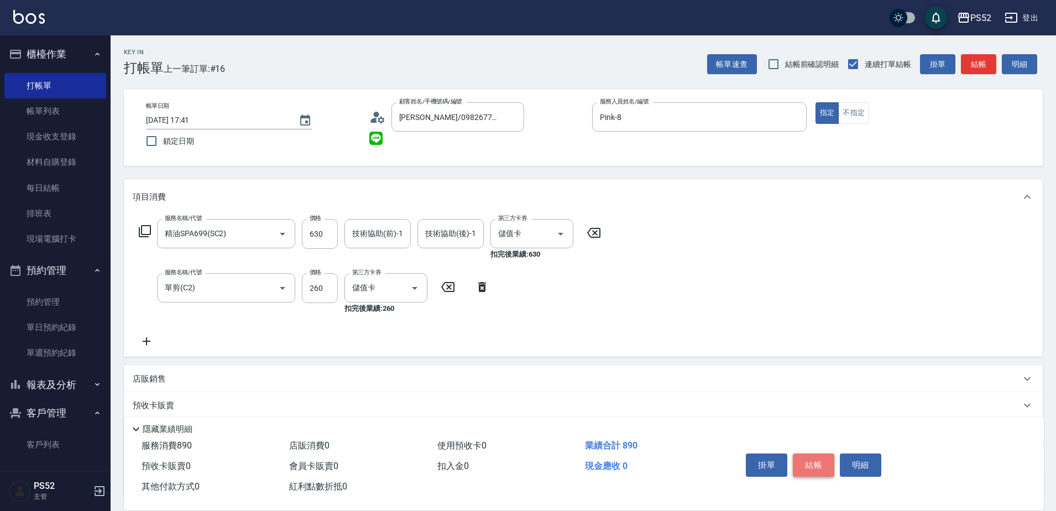
click at [805, 459] on button "結帳" at bounding box center [812, 464] width 41 height 23
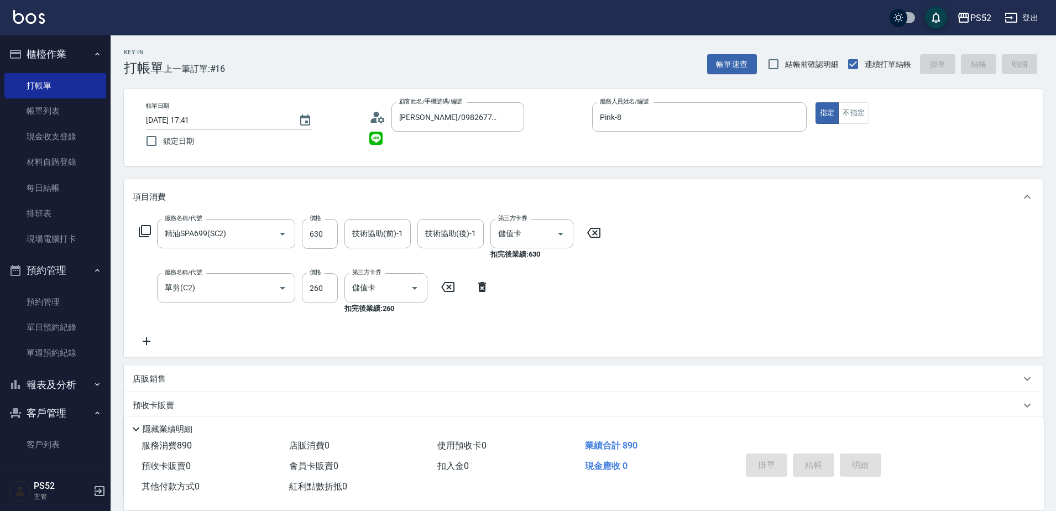
type input "2025/09/12 17:43"
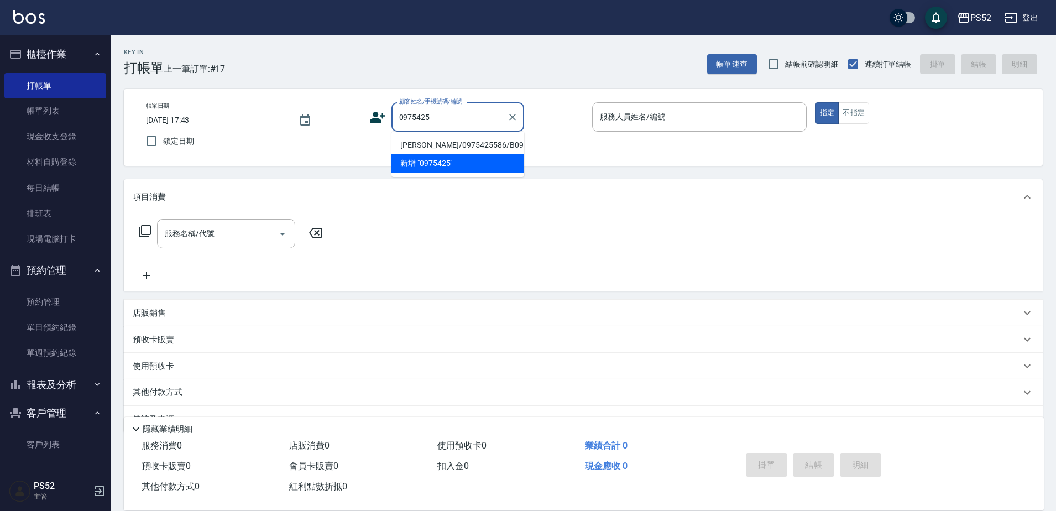
click at [447, 141] on li "張珮嘉/0975425586/B0975425586" at bounding box center [457, 145] width 133 height 18
type input "張珮嘉/0975425586/B0975425586"
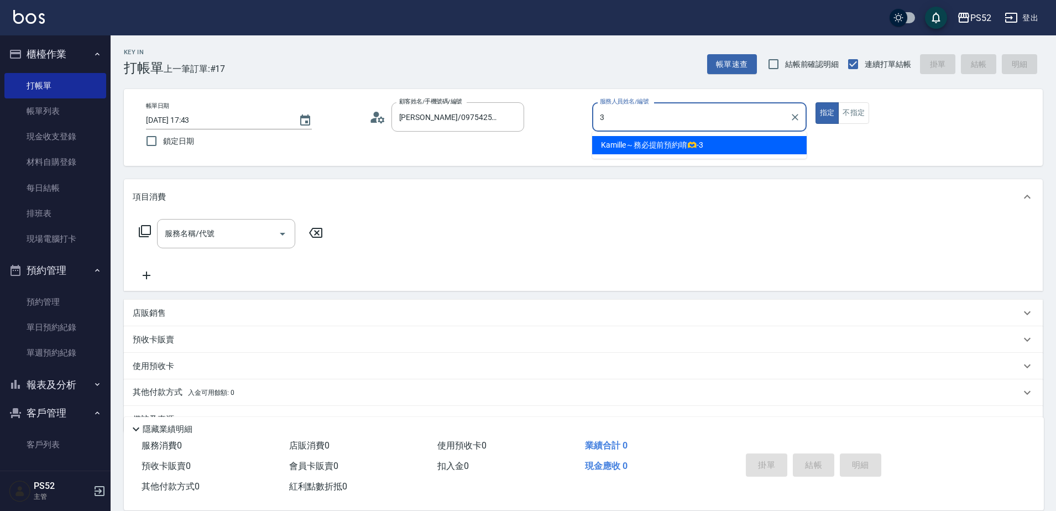
type input "Kamille～務必提前預約唷🫶-3"
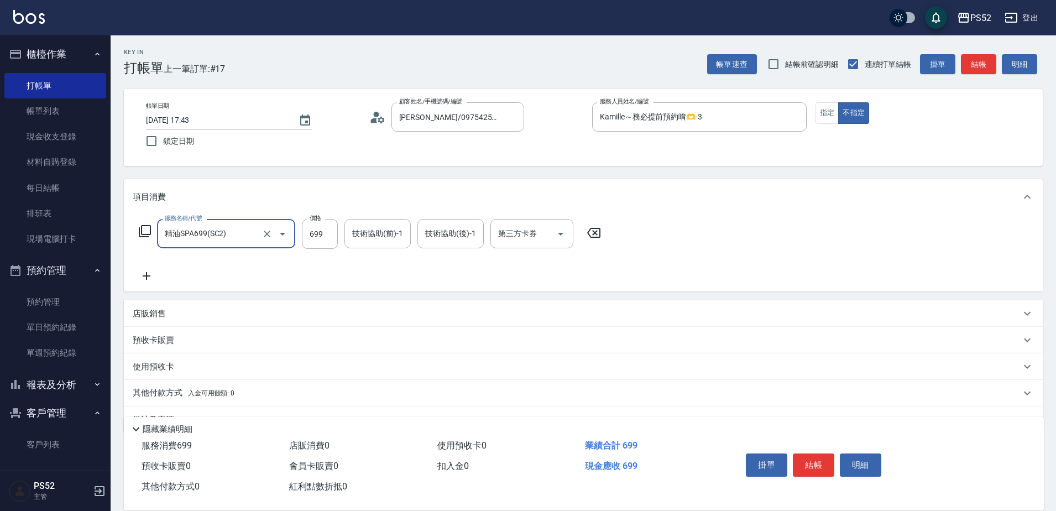
type input "精油SPA699(SC2)"
click at [147, 279] on icon at bounding box center [147, 276] width 8 height 8
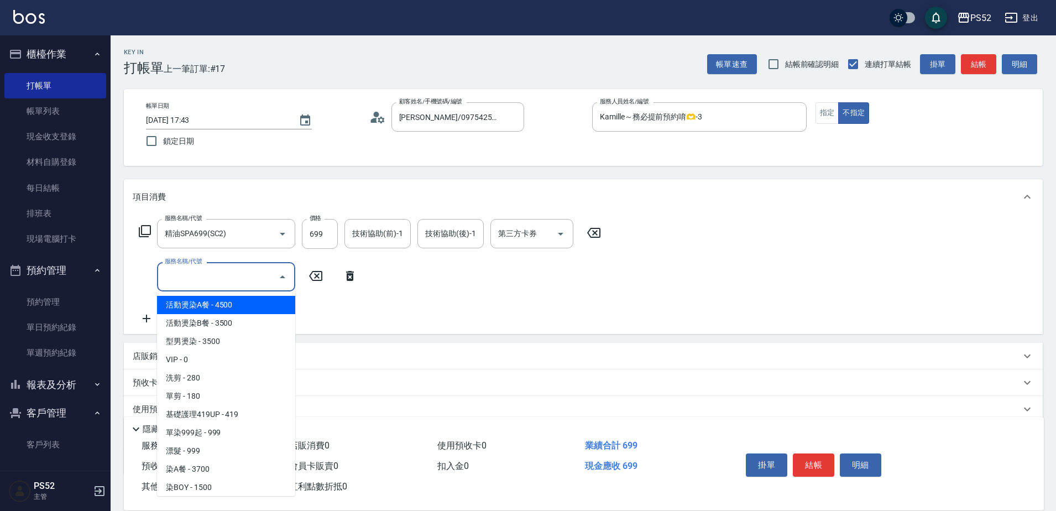
click at [182, 279] on input "服務名稱/代號" at bounding box center [218, 276] width 112 height 19
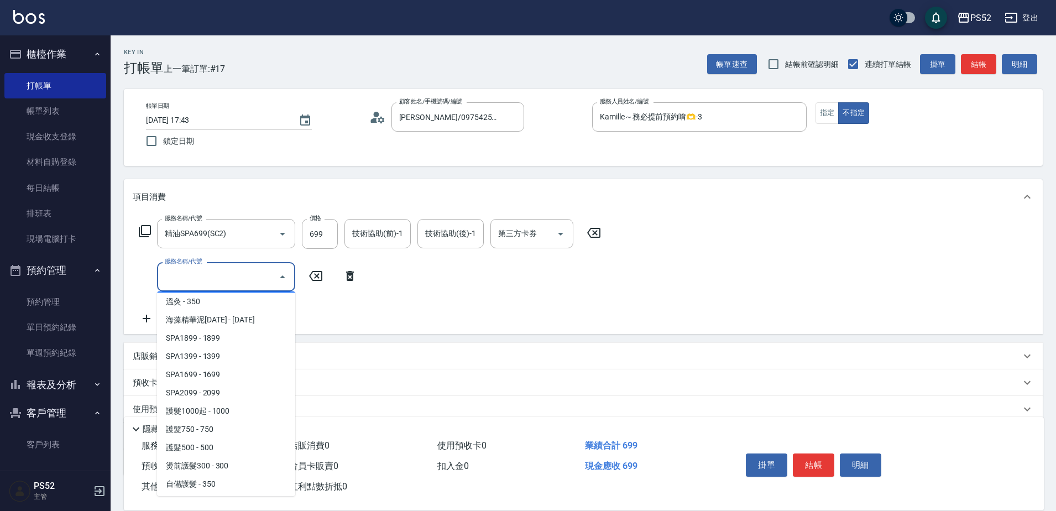
scroll to position [589, 0]
click at [224, 304] on span "溫灸 - 350" at bounding box center [226, 300] width 138 height 18
type input "溫灸(SC4)"
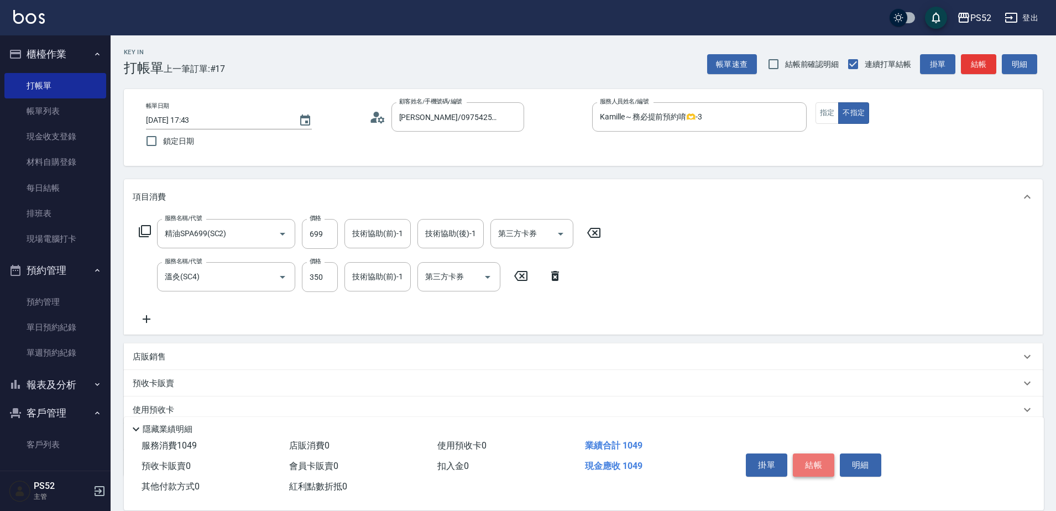
click at [820, 453] on button "結帳" at bounding box center [812, 464] width 41 height 23
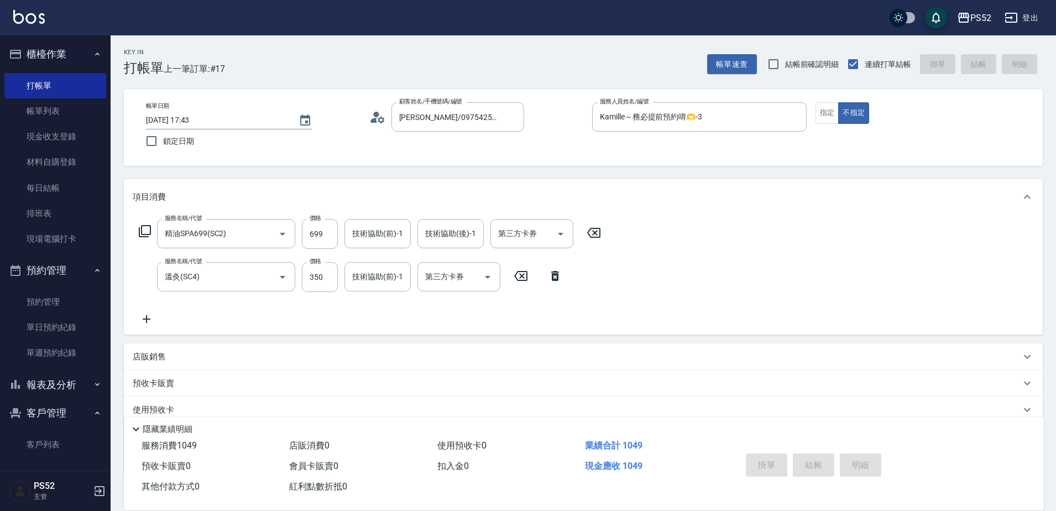
type input "2025/09/12 17:44"
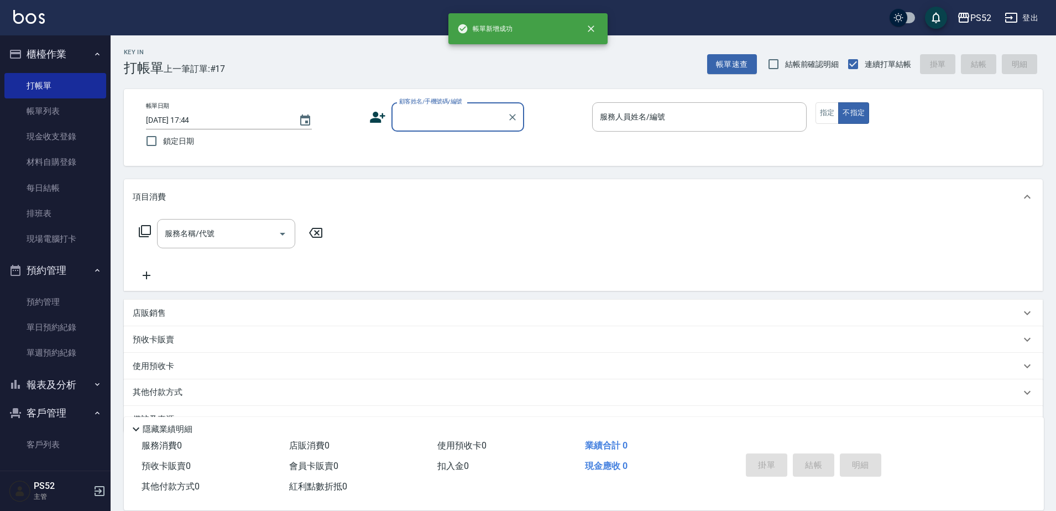
scroll to position [0, 0]
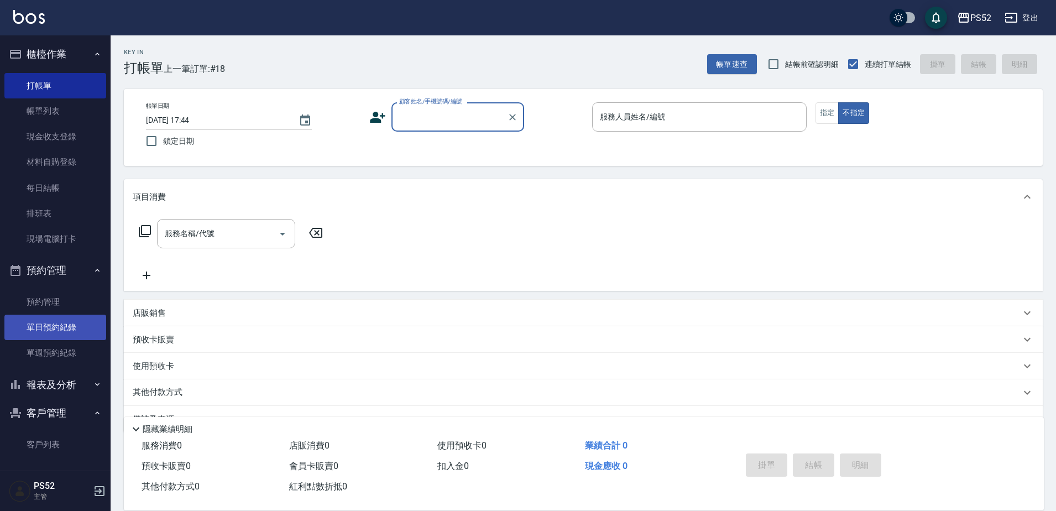
click at [51, 324] on link "單日預約紀錄" at bounding box center [55, 326] width 102 height 25
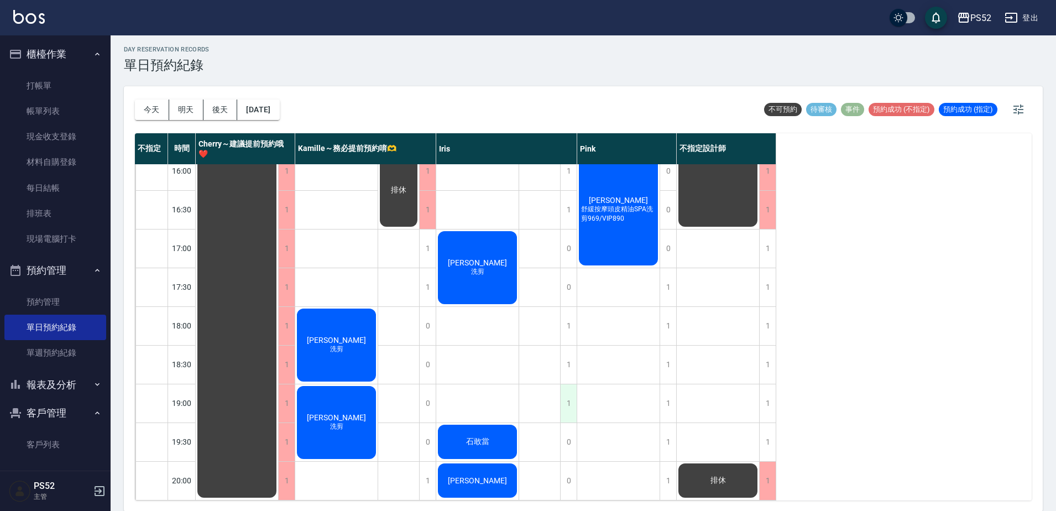
scroll to position [3, 0]
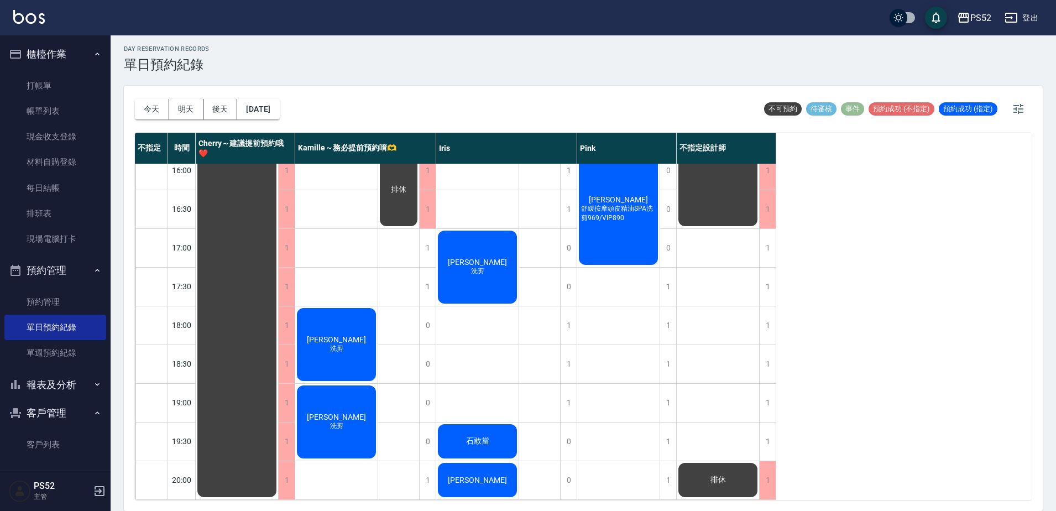
click at [491, 475] on span "張弈茹" at bounding box center [477, 479] width 64 height 9
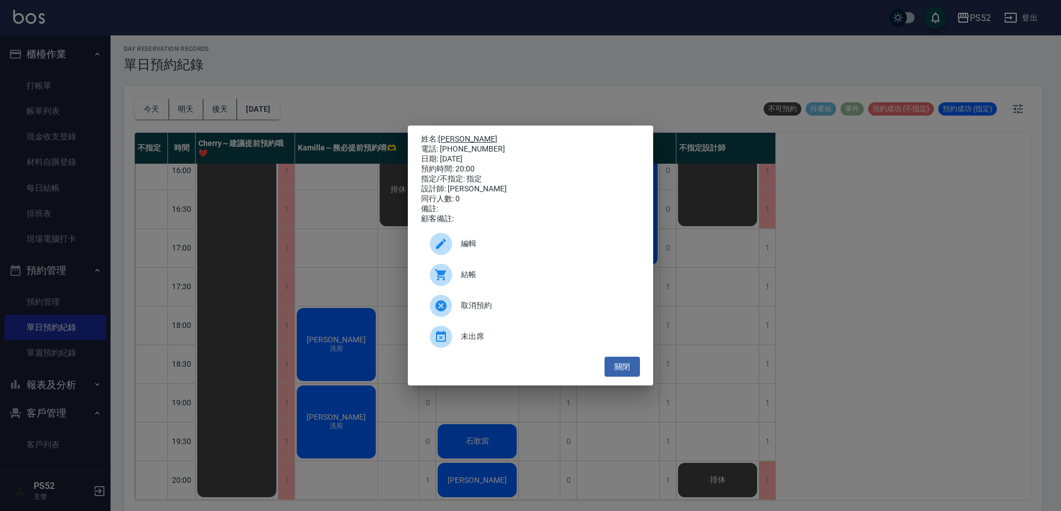
click at [454, 135] on link "張弈茹" at bounding box center [467, 138] width 59 height 9
click at [621, 370] on button "關閉" at bounding box center [622, 366] width 35 height 20
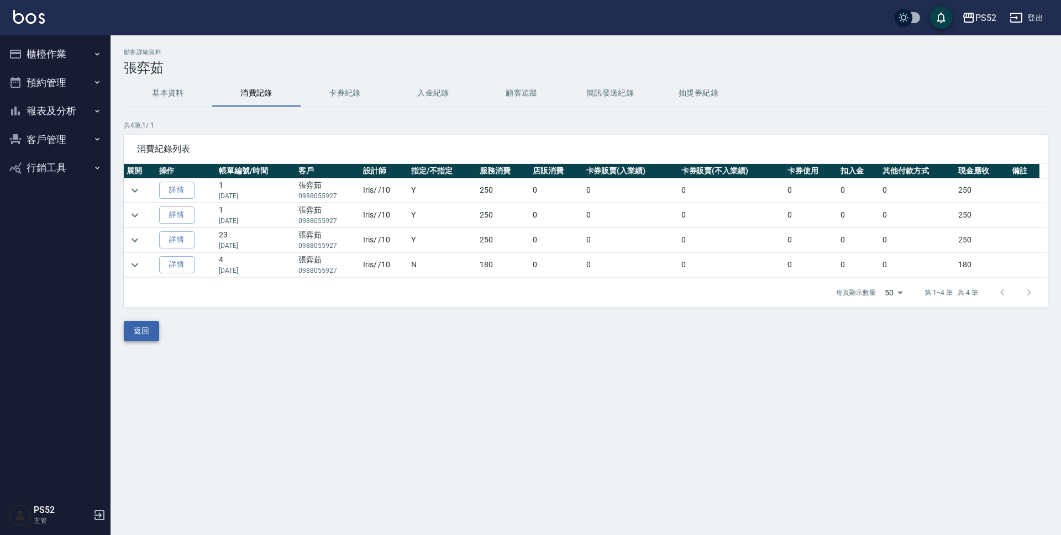
click at [155, 333] on button "返回" at bounding box center [141, 331] width 35 height 20
